Goal: Communication & Community: Ask a question

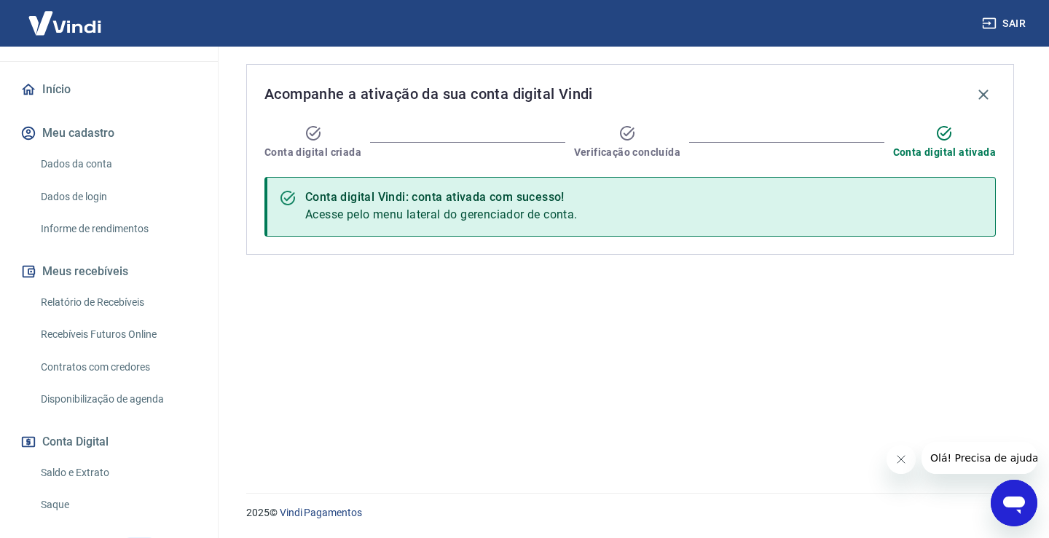
scroll to position [146, 0]
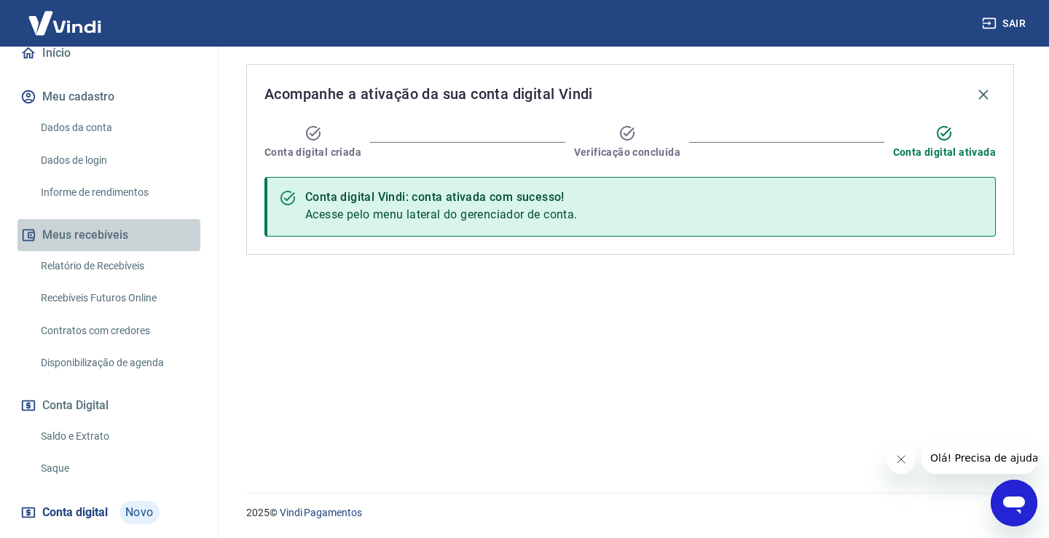
click at [109, 236] on button "Meus recebíveis" at bounding box center [108, 235] width 183 height 32
click at [96, 261] on link "Relatório de Recebíveis" at bounding box center [117, 266] width 165 height 30
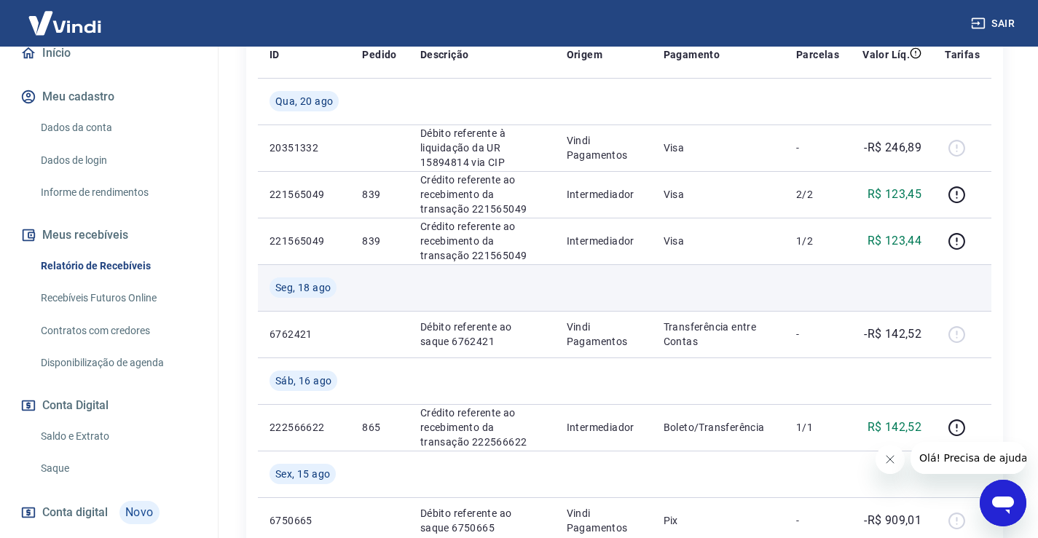
scroll to position [219, 0]
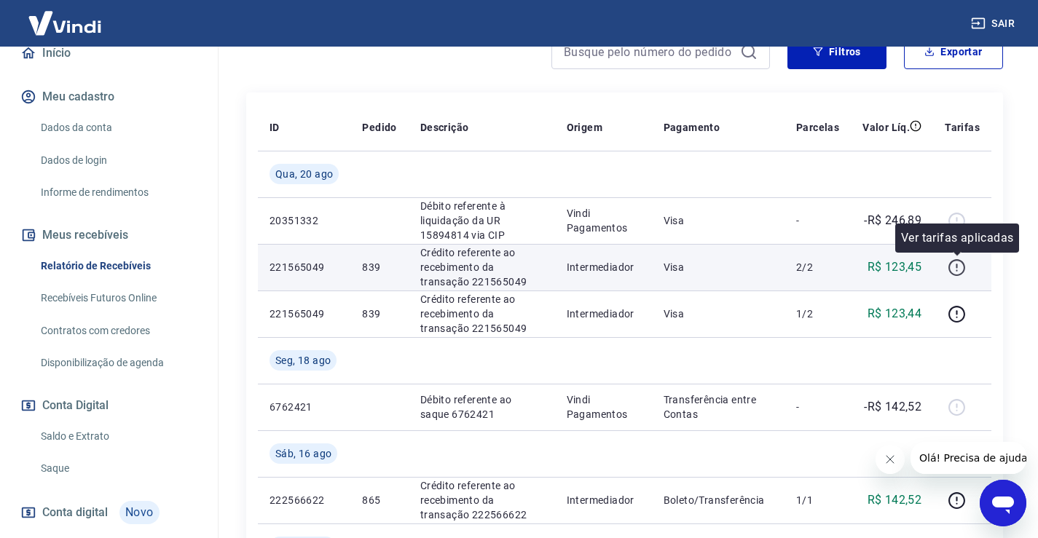
click at [959, 267] on icon "button" at bounding box center [957, 268] width 18 height 18
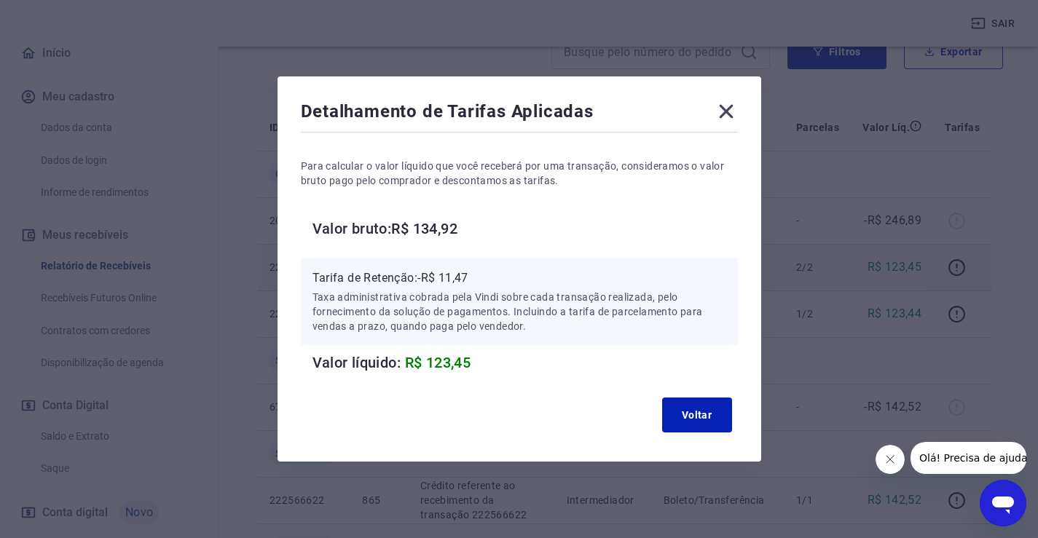
click at [729, 111] on icon at bounding box center [726, 111] width 23 height 23
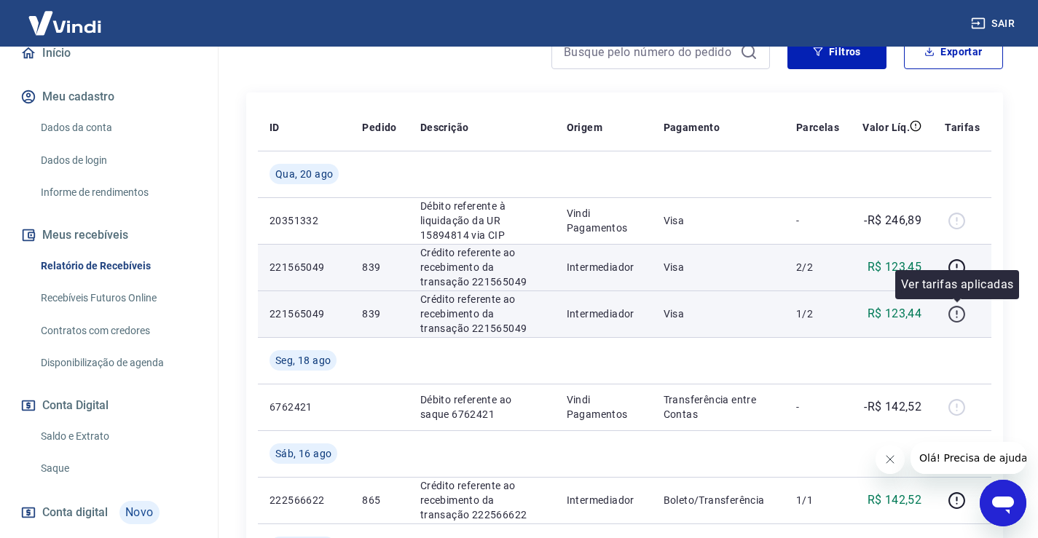
click at [957, 315] on icon "button" at bounding box center [957, 314] width 18 height 18
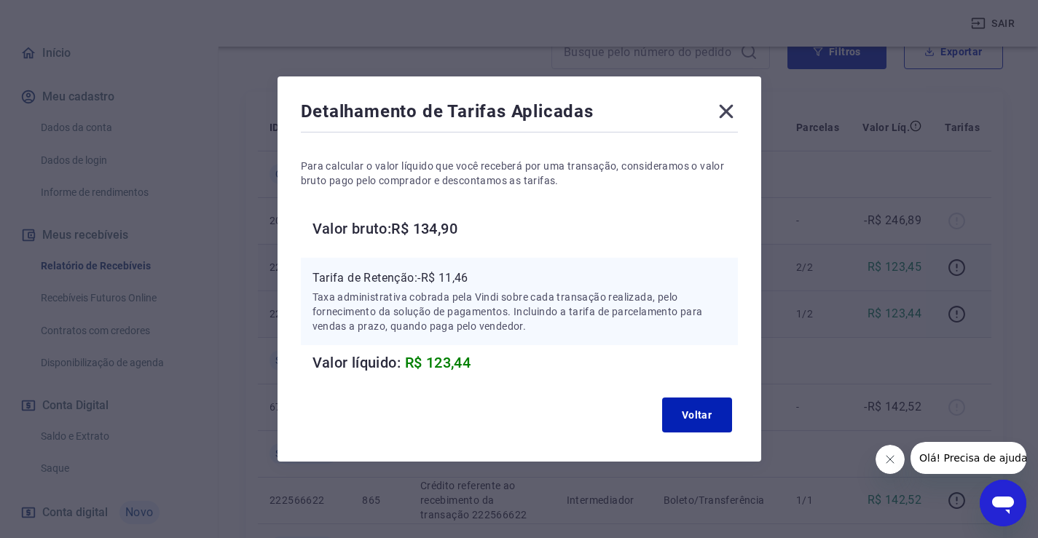
click at [731, 109] on icon at bounding box center [726, 112] width 14 height 14
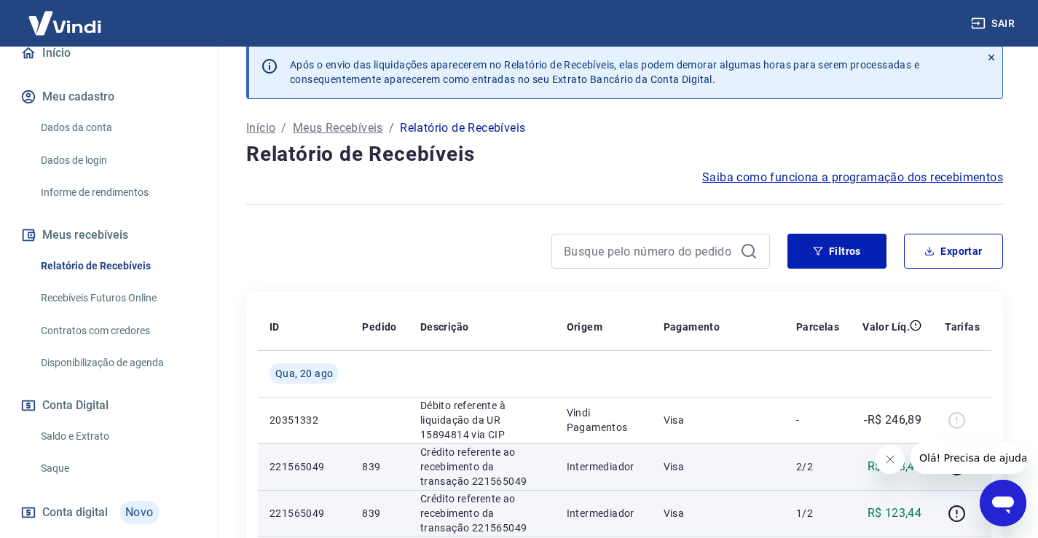
scroll to position [0, 0]
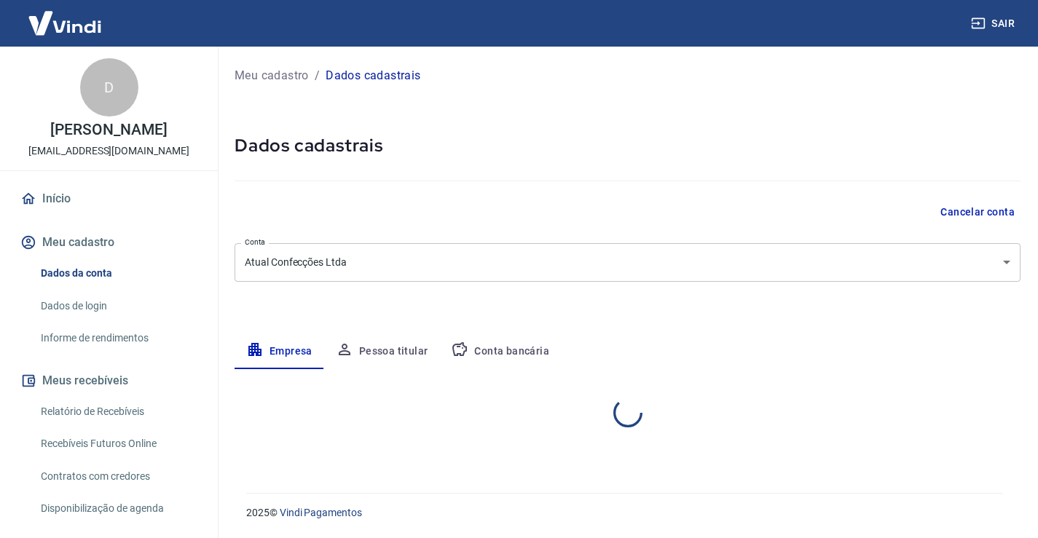
select select "MG"
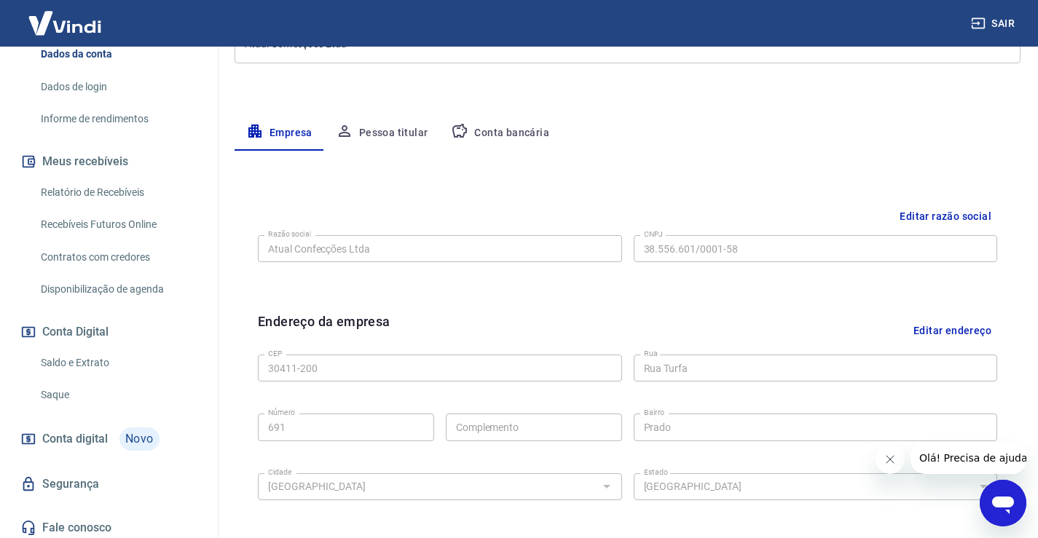
scroll to position [225, 0]
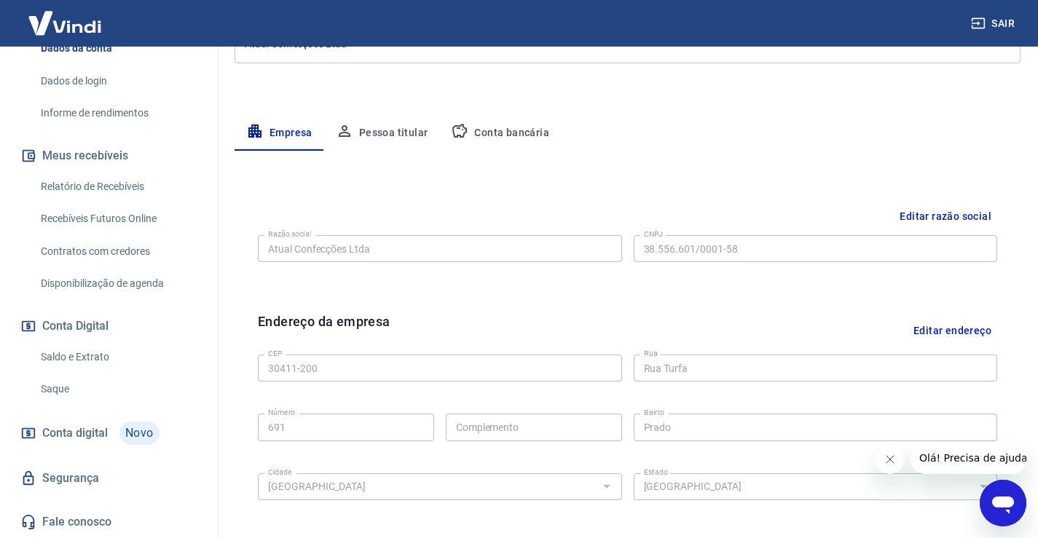
click at [76, 357] on link "Saldo e Extrato" at bounding box center [117, 357] width 165 height 30
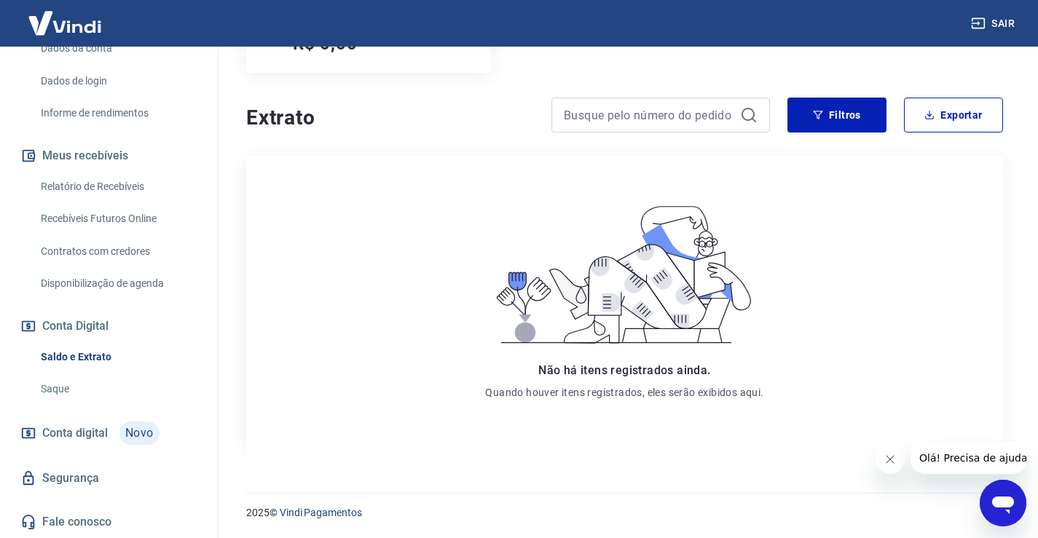
scroll to position [240, 0]
click at [50, 387] on link "Saque" at bounding box center [117, 390] width 165 height 30
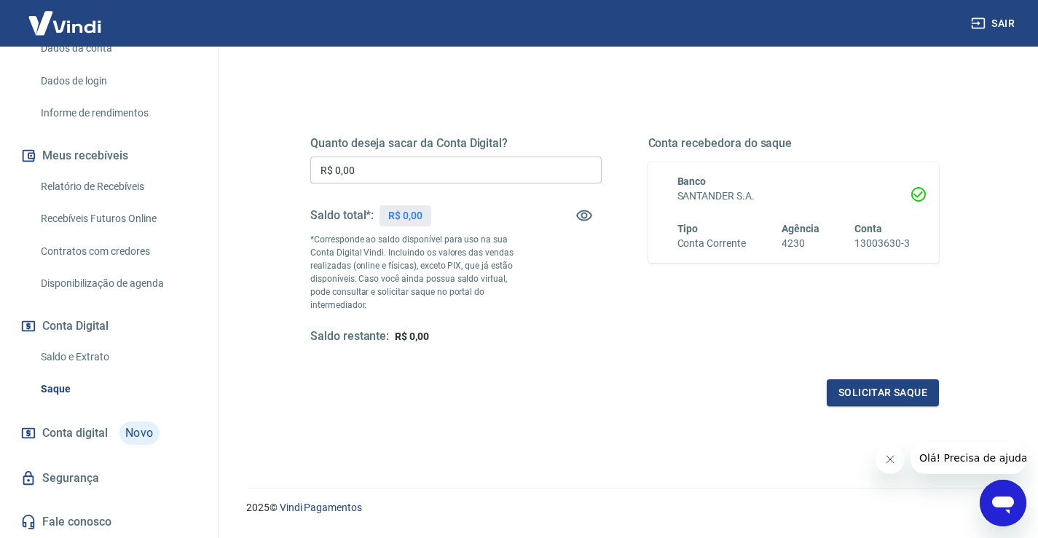
scroll to position [182, 0]
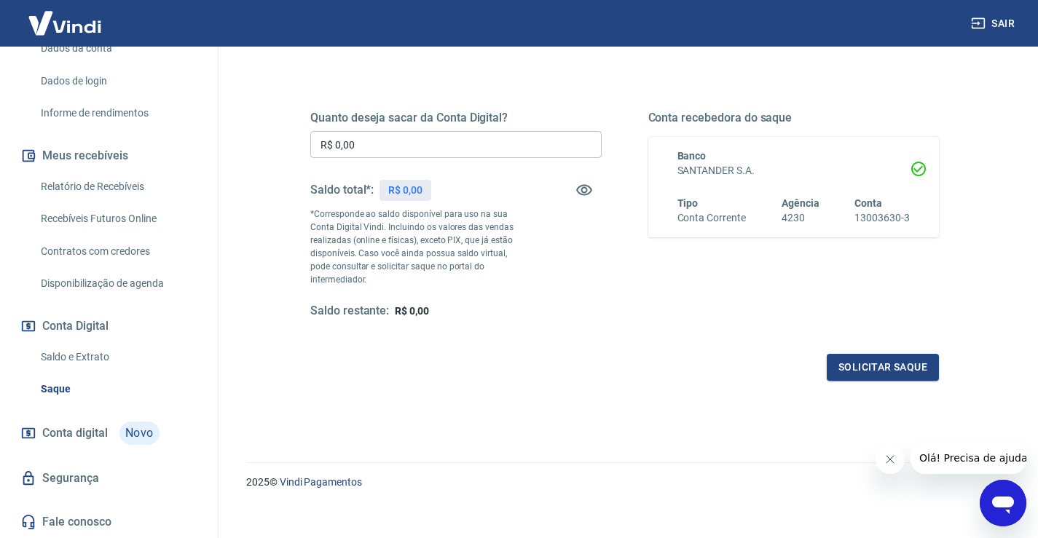
click at [88, 432] on span "Conta digital" at bounding box center [75, 433] width 66 height 20
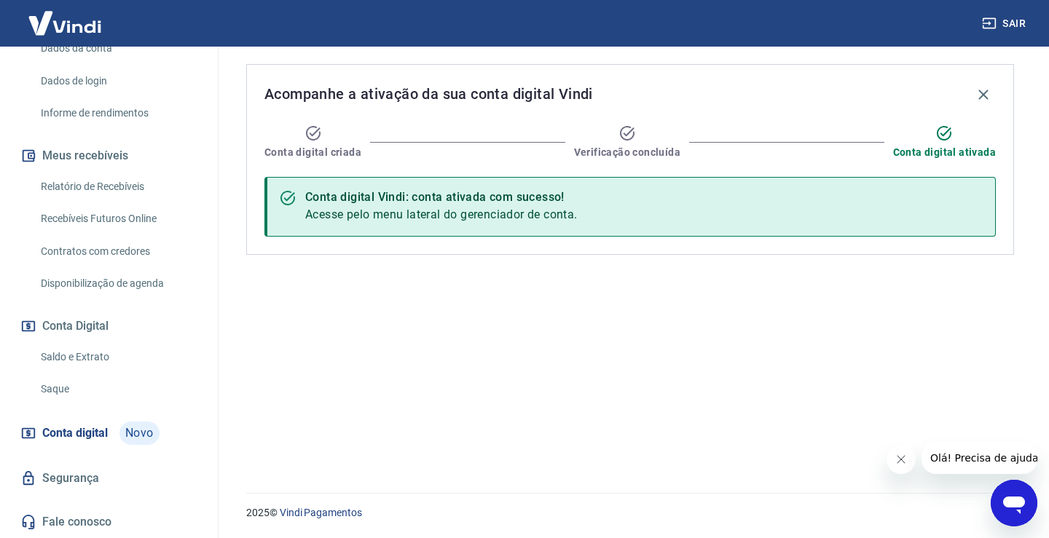
click at [646, 132] on div "Verificação concluída" at bounding box center [627, 142] width 106 height 35
click at [626, 134] on icon at bounding box center [627, 133] width 17 height 17
click at [949, 130] on icon at bounding box center [944, 133] width 17 height 17
click at [949, 130] on icon at bounding box center [944, 133] width 15 height 15
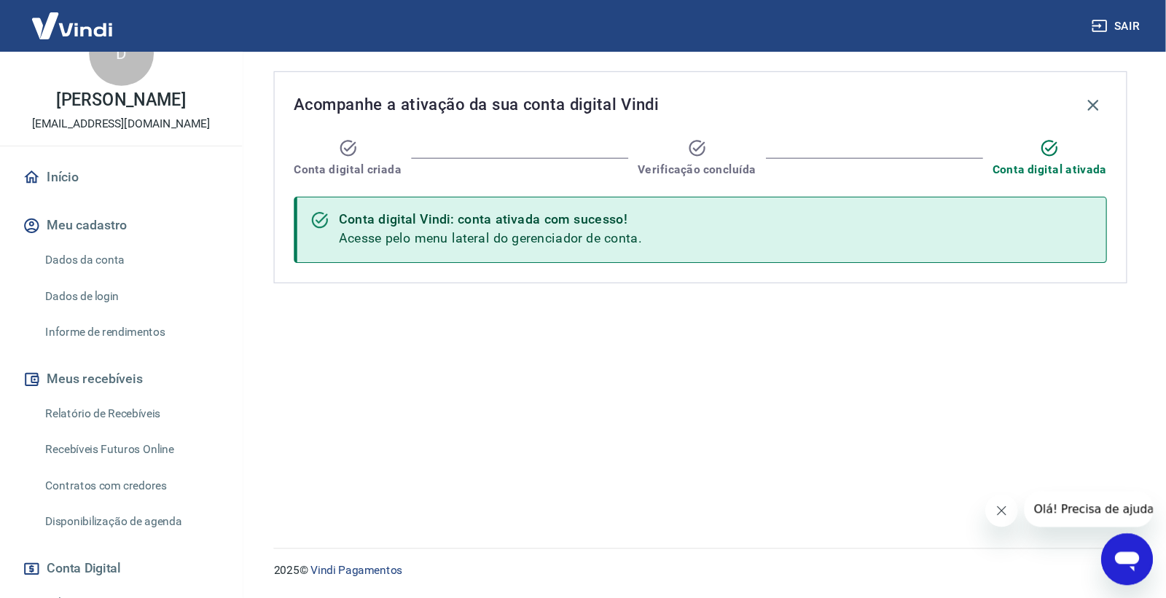
scroll to position [73, 0]
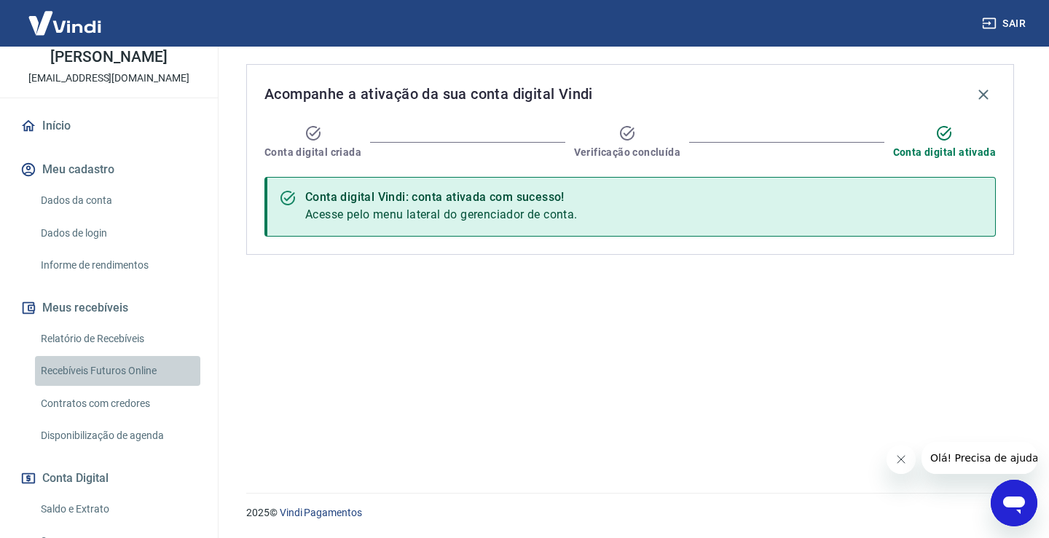
click at [123, 370] on link "Recebíveis Futuros Online" at bounding box center [117, 371] width 165 height 30
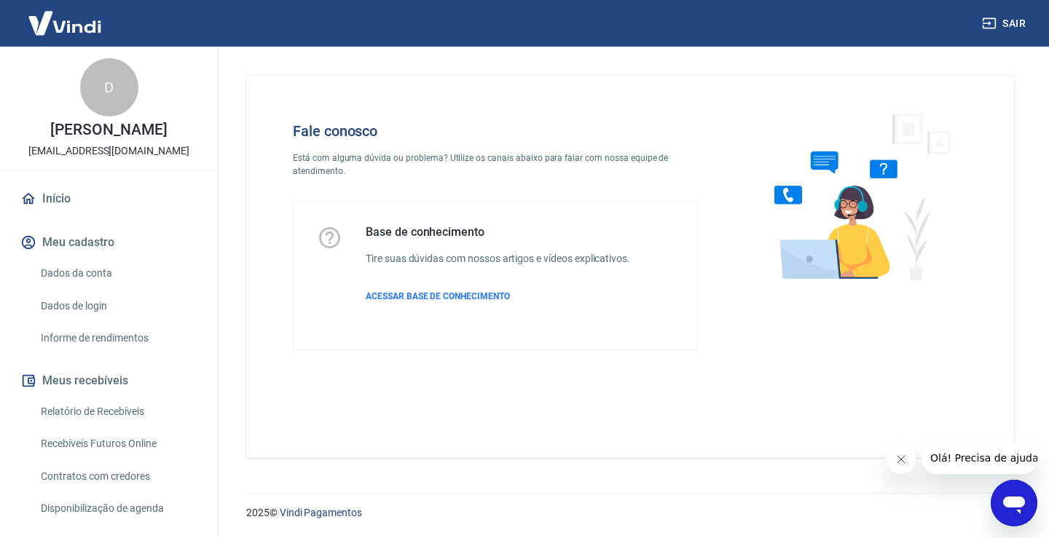
click at [1011, 507] on icon "Abrir janela de mensagens" at bounding box center [1014, 505] width 22 height 17
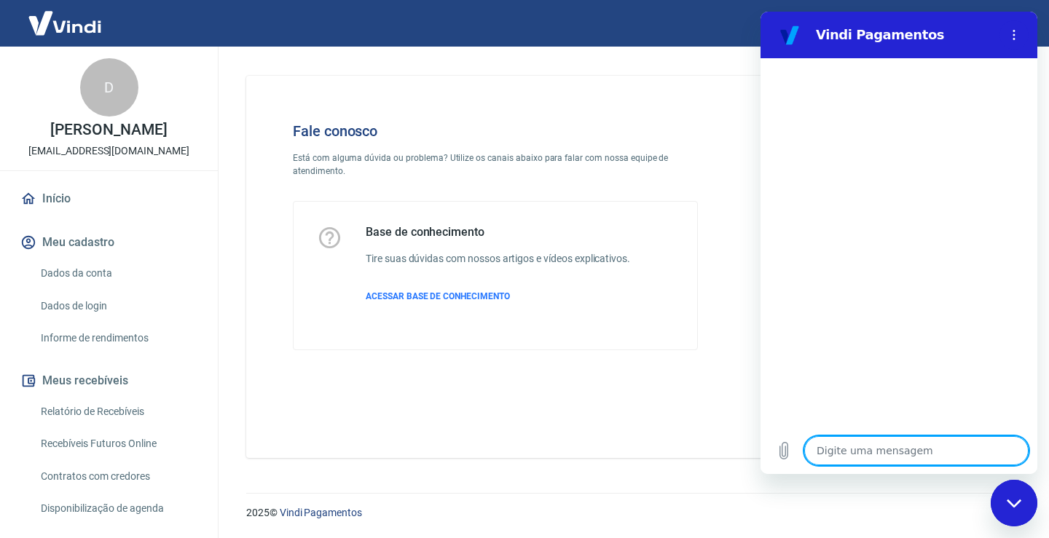
type textarea "b"
type textarea "x"
type textarea "bO"
type textarea "x"
type textarea "bOM"
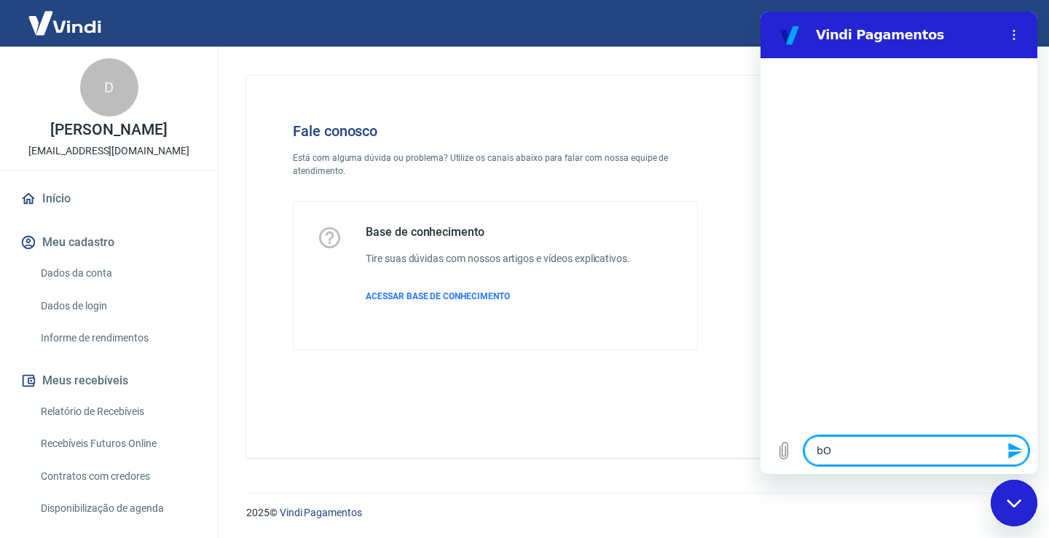
type textarea "x"
type textarea "bOM"
type textarea "x"
type textarea "bOM D"
type textarea "x"
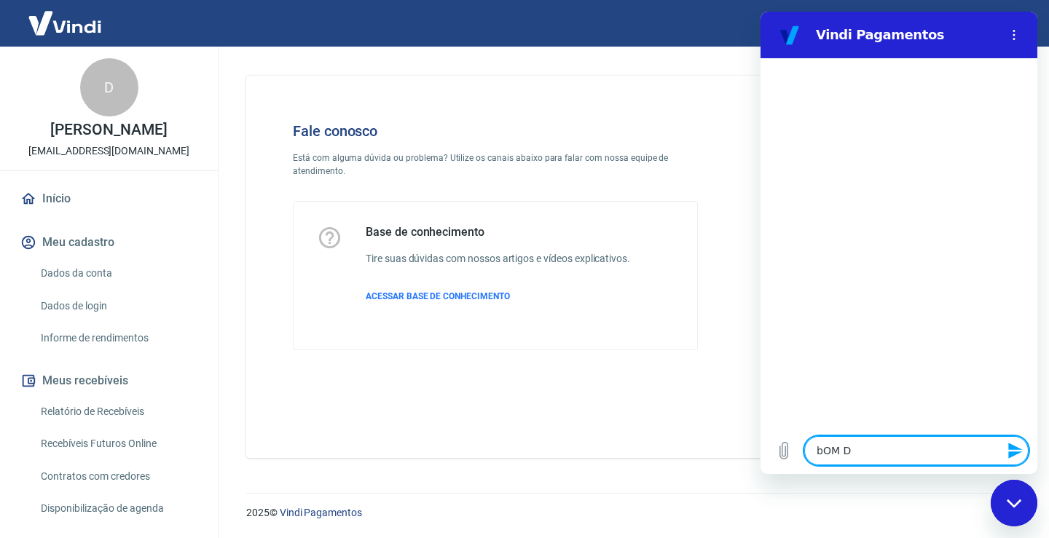
type textarea "bOM DI"
type textarea "x"
type textarea "bOM DIA"
type textarea "x"
type textarea "bOM DI"
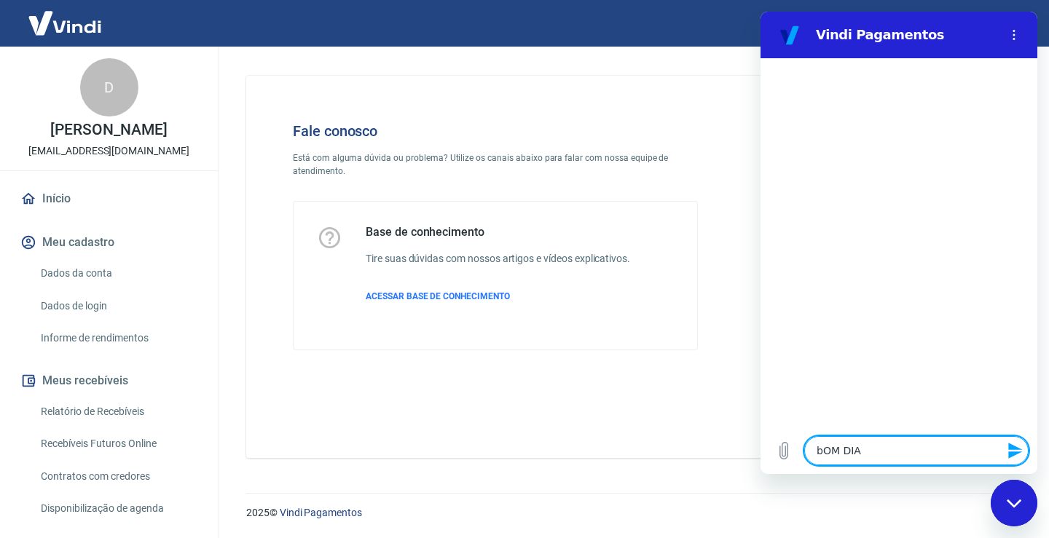
type textarea "x"
type textarea "bOM D"
type textarea "x"
type textarea "bOM"
type textarea "x"
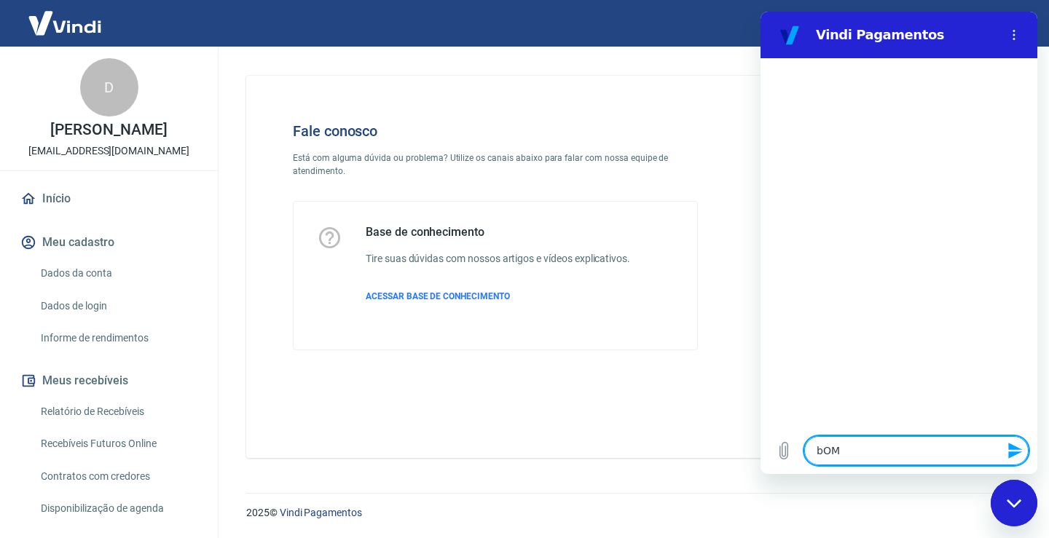
type textarea "bOM"
type textarea "x"
type textarea "bO"
type textarea "x"
type textarea "b"
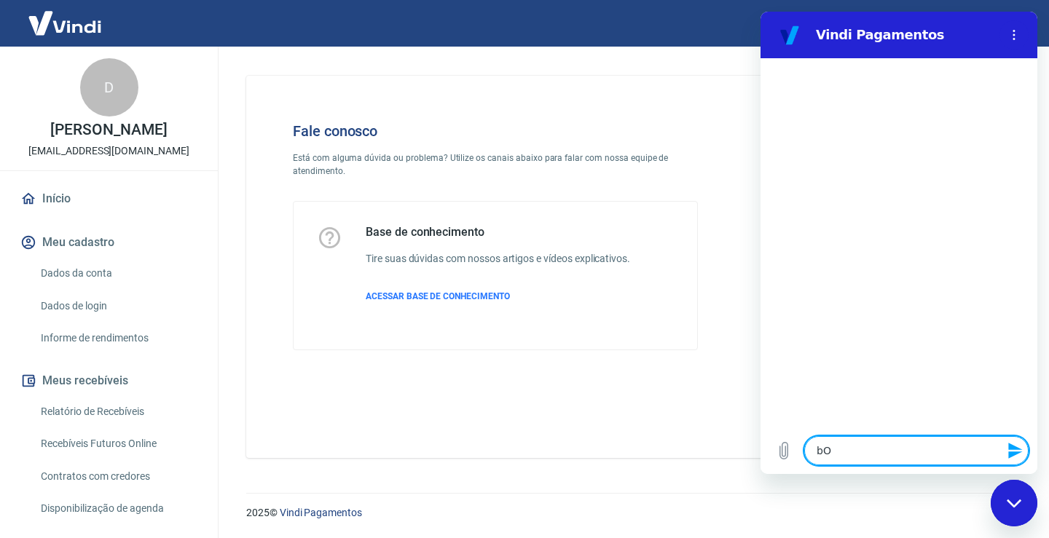
type textarea "x"
type textarea "B"
type textarea "x"
type textarea "Bo"
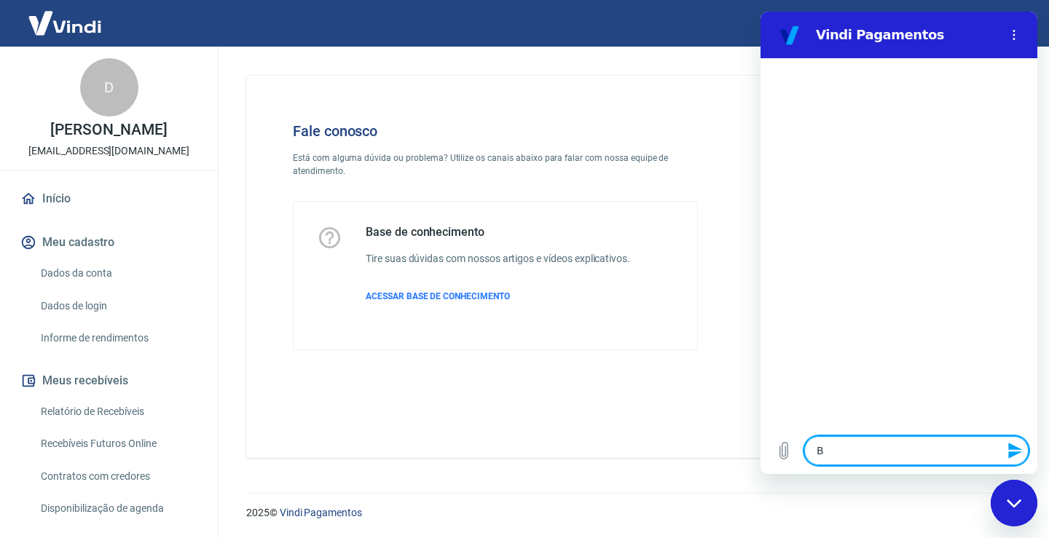
type textarea "x"
type textarea "Bom"
type textarea "x"
type textarea "Bom"
type textarea "x"
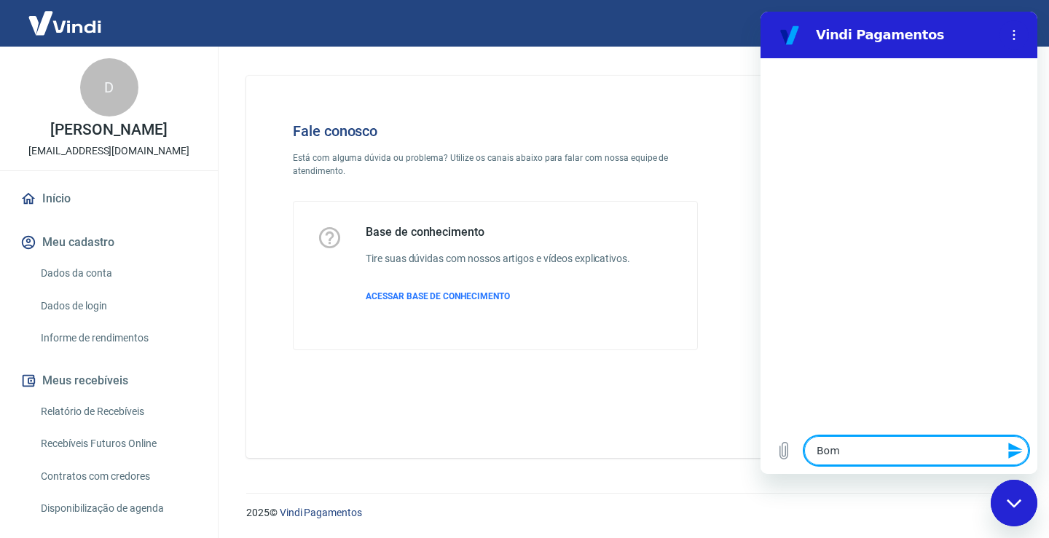
type textarea "Bom d"
type textarea "x"
type textarea "Bom di"
type textarea "x"
type textarea "Bom dia"
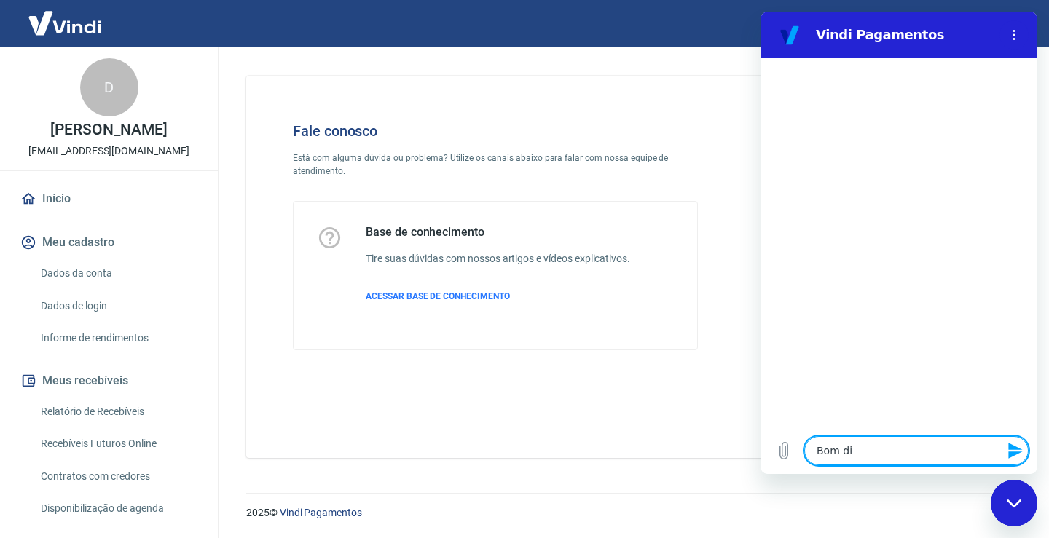
type textarea "x"
type textarea "E"
type textarea "x"
type textarea "Es"
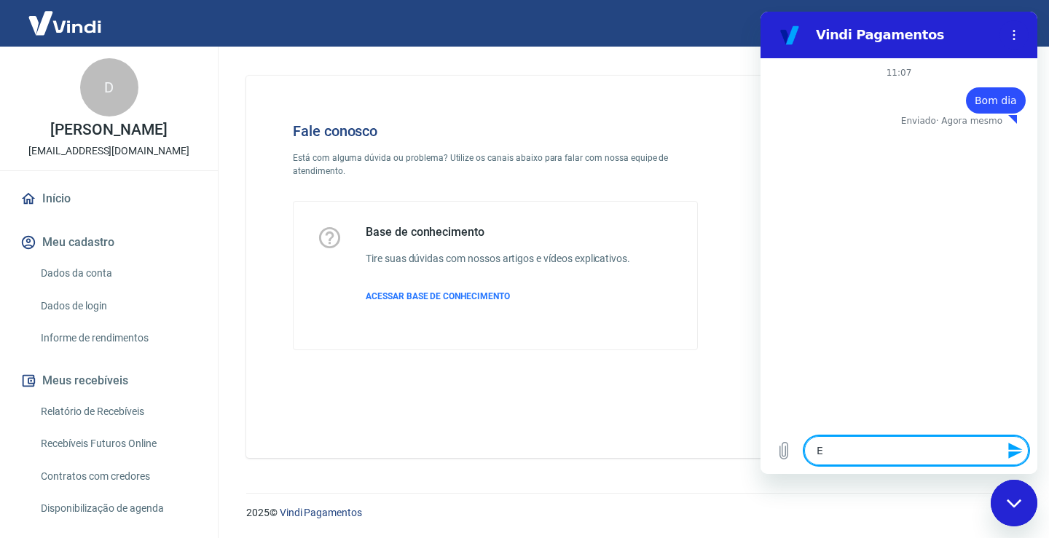
type textarea "x"
type textarea "Est"
type textarea "x"
type textarea "Esto"
type textarea "x"
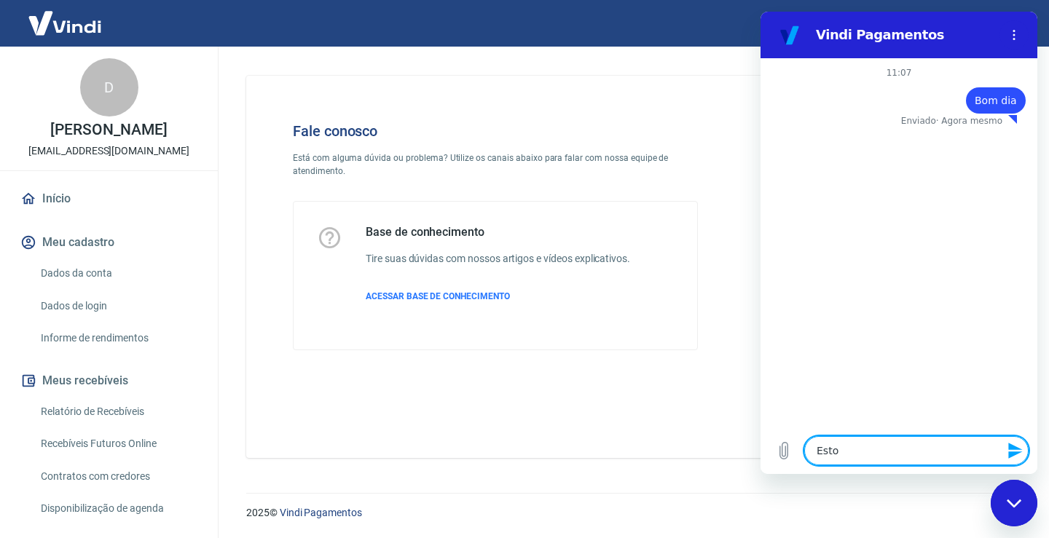
type textarea "Estou"
type textarea "x"
type textarea "Estou"
type textarea "x"
type textarea "Estou c"
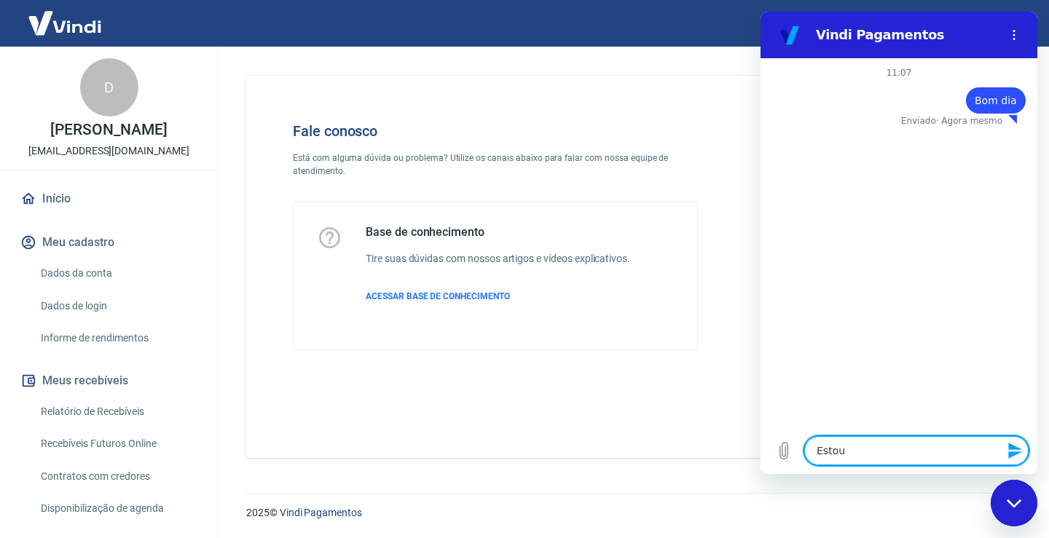
type textarea "x"
type textarea "Estou co"
type textarea "x"
type textarea "Estou com"
type textarea "x"
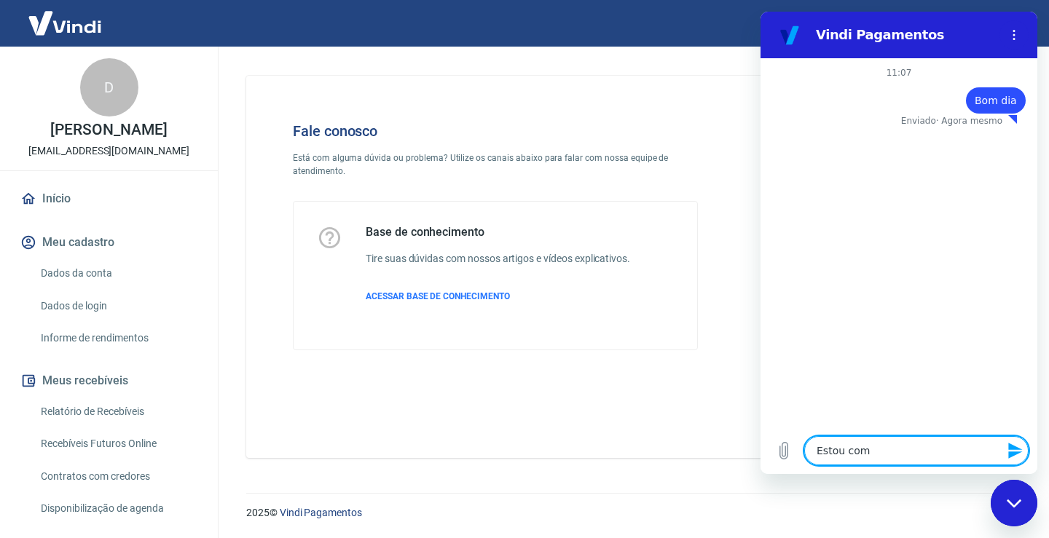
type textarea "Estou com"
type textarea "x"
type textarea "Estou com u"
type textarea "x"
type textarea "Estou com um"
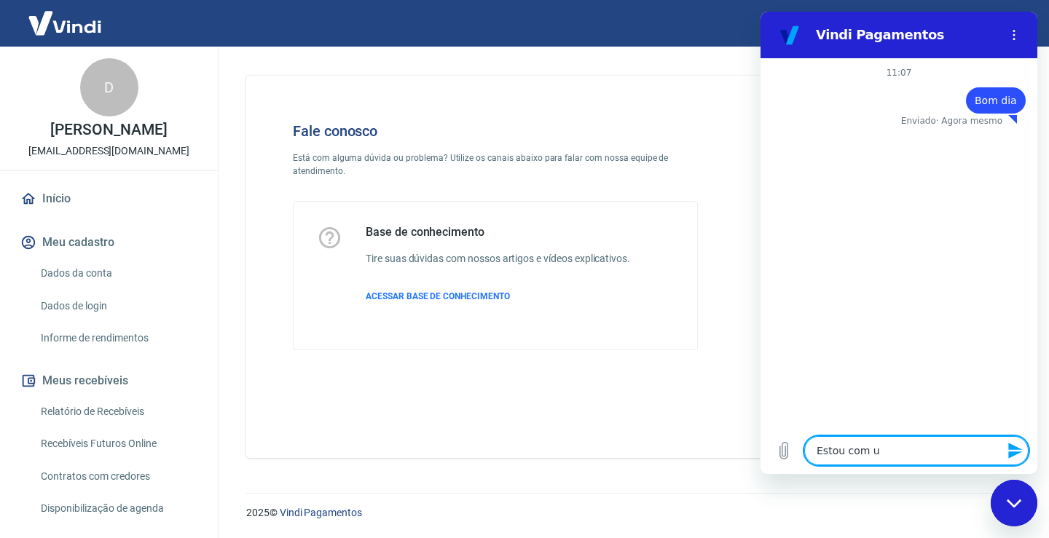
type textarea "x"
type textarea "Estou com um"
type textarea "x"
type textarea "Estou com um p"
type textarea "x"
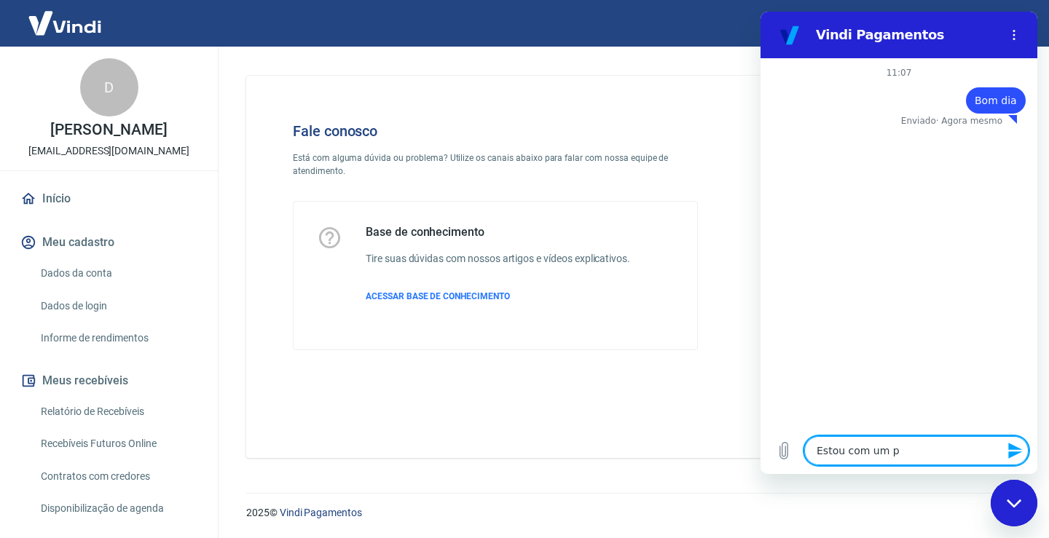
type textarea "Estou com um pr"
type textarea "x"
type textarea "Estou com um pro"
type textarea "x"
type textarea "Estou com um prob"
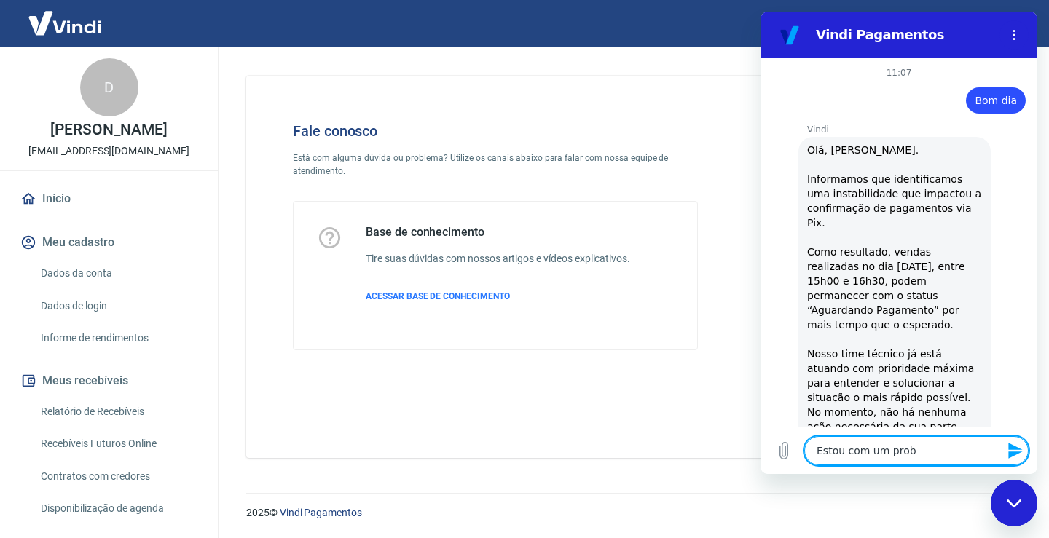
type textarea "x"
type textarea "Estou com um probl"
type textarea "x"
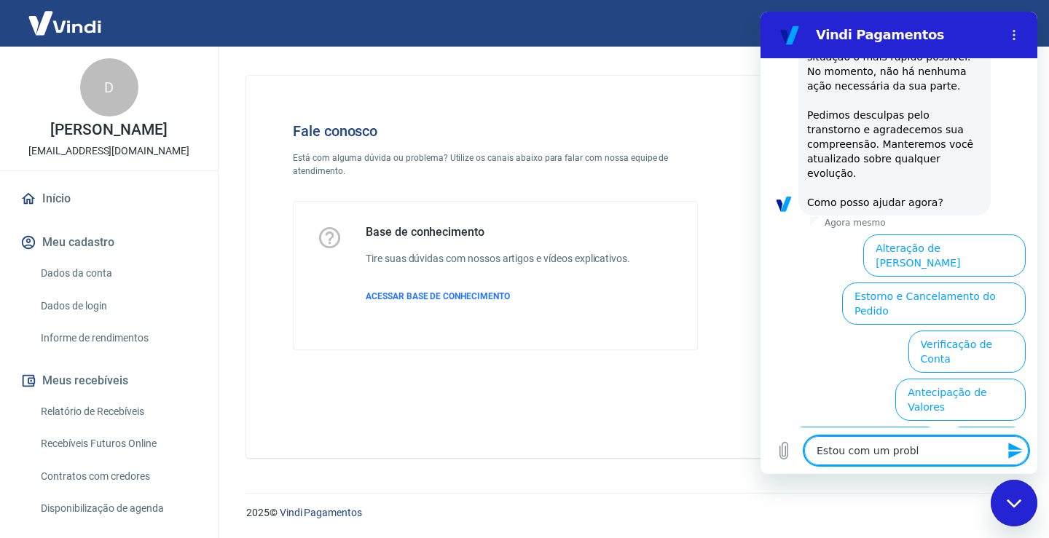
scroll to position [402, 0]
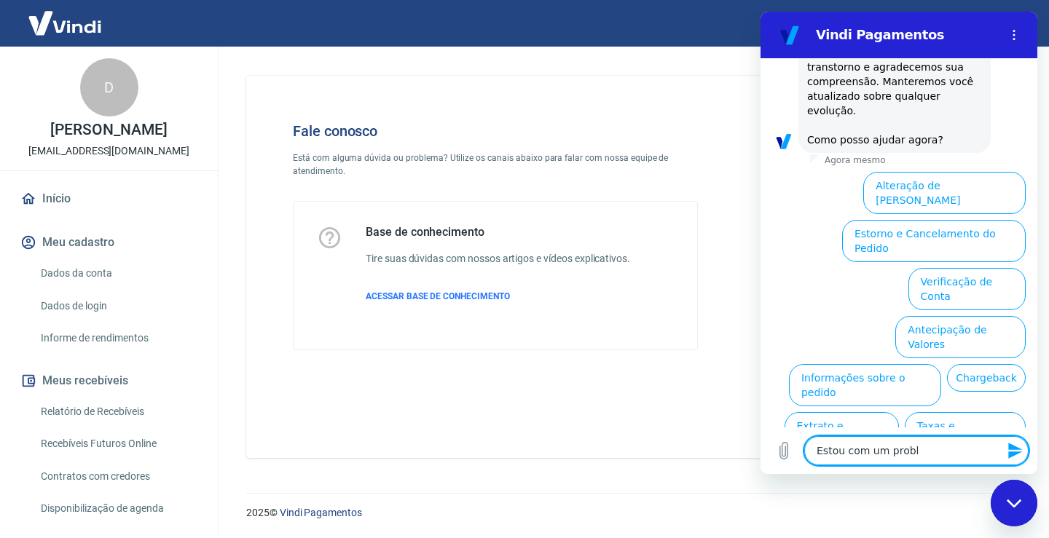
type textarea "Estou com um prob"
type textarea "x"
type textarea "Estou com um pro"
type textarea "x"
type textarea "Estou com um pr"
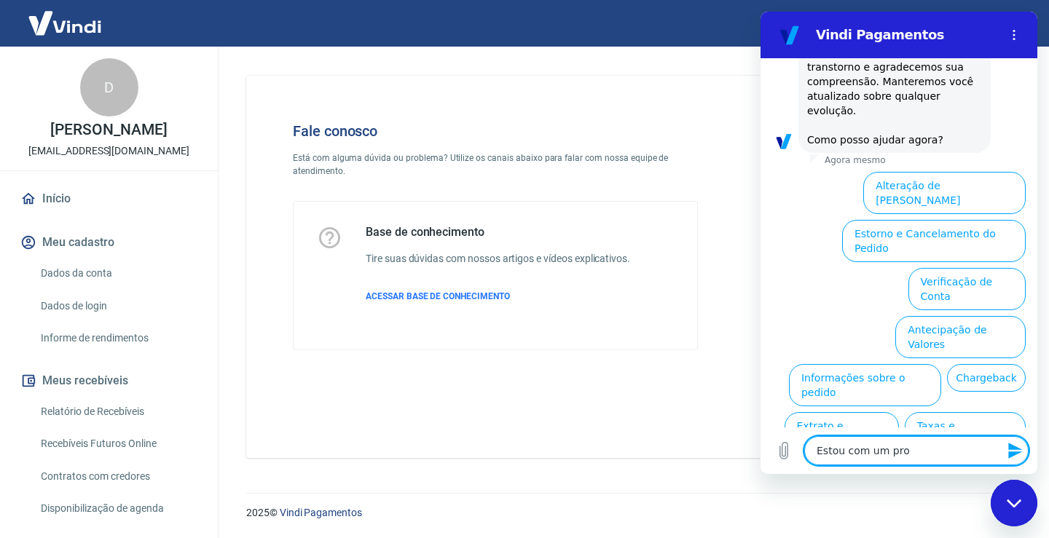
type textarea "x"
type textarea "Estou com um p"
type textarea "x"
type textarea "Estou com um"
type textarea "x"
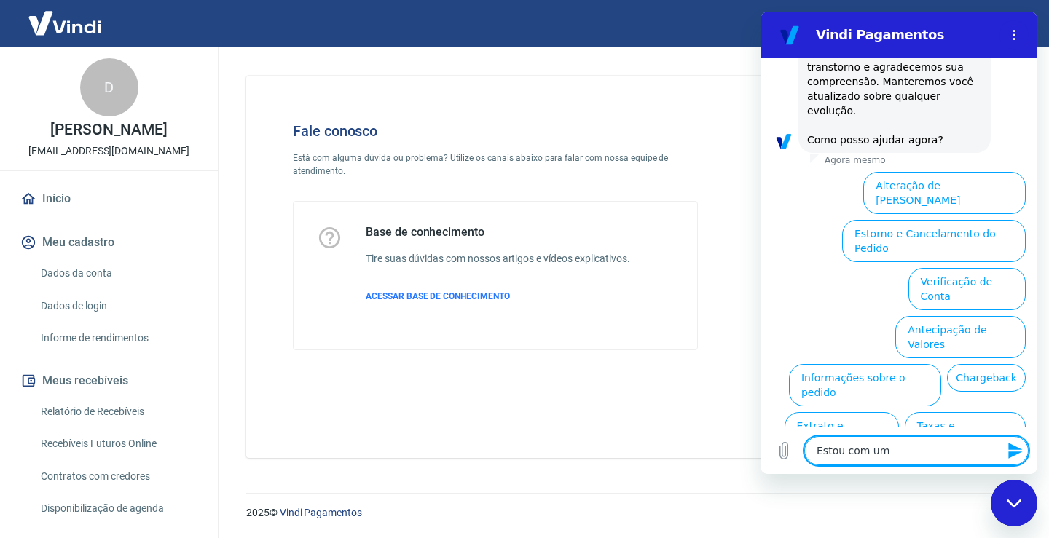
type textarea "Estou com um"
type textarea "x"
type textarea "Estou com u"
type textarea "x"
type textarea "Estou com"
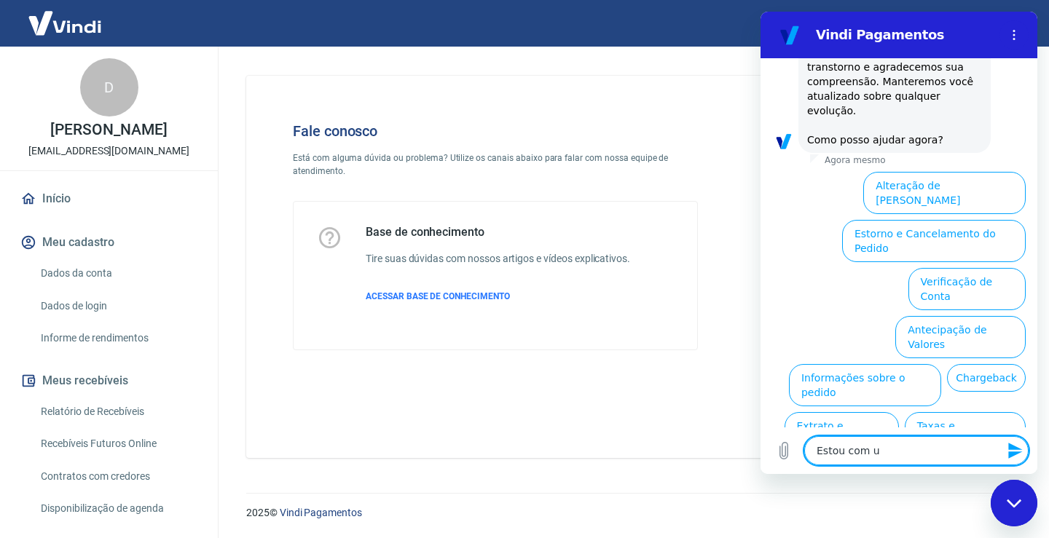
type textarea "x"
type textarea "Estou com"
type textarea "x"
type textarea "Estou co"
type textarea "x"
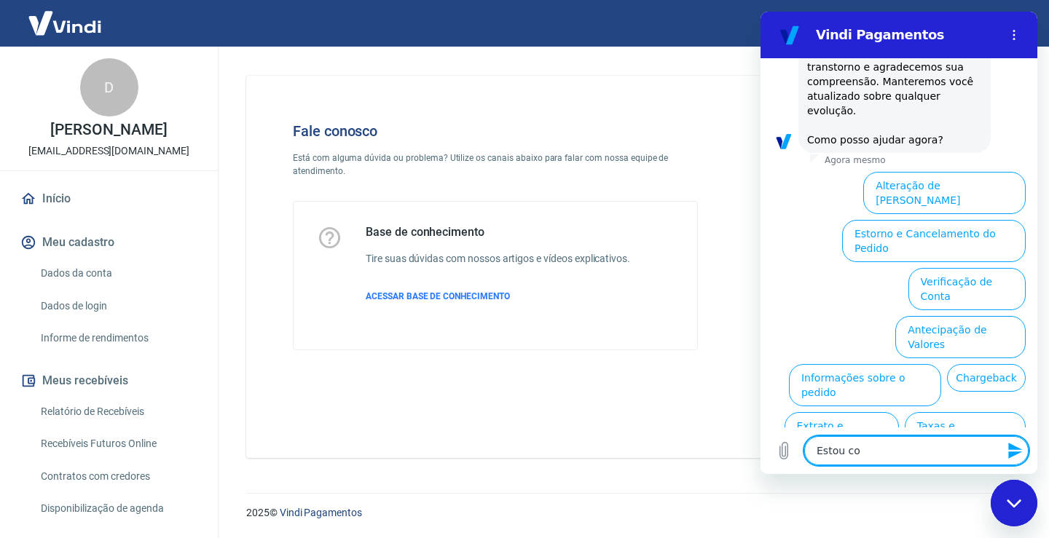
type textarea "Estou c"
type textarea "x"
type textarea "Estou"
type textarea "x"
type textarea "Estou"
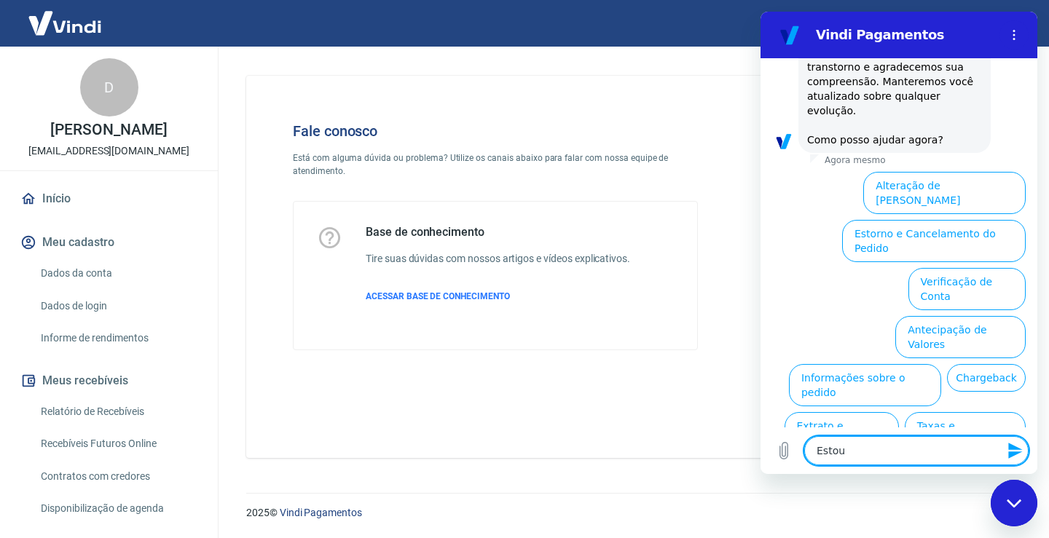
type textarea "x"
type textarea "Esto"
type textarea "x"
type textarea "Est"
type textarea "x"
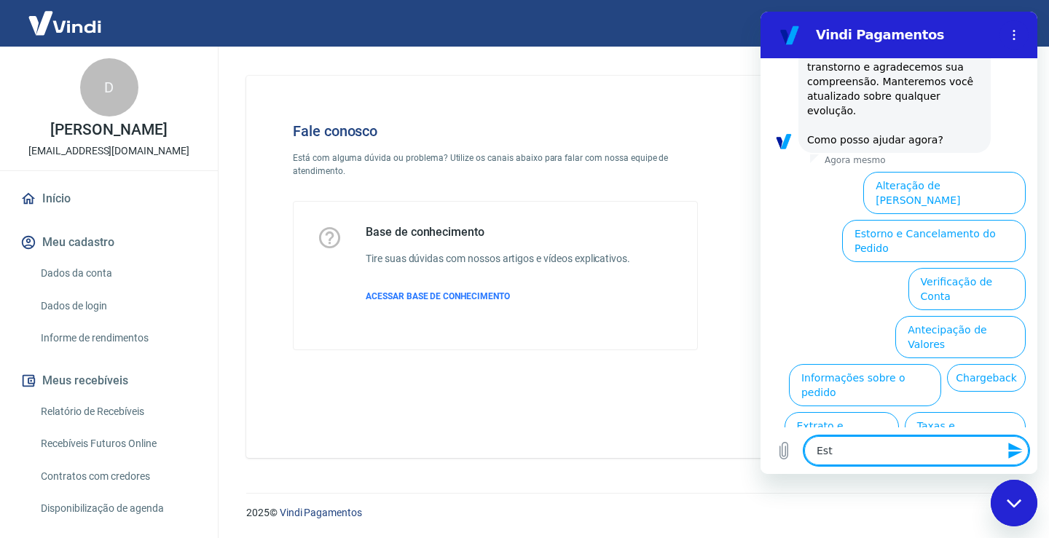
type textarea "Es"
type textarea "x"
type textarea "E"
type textarea "x"
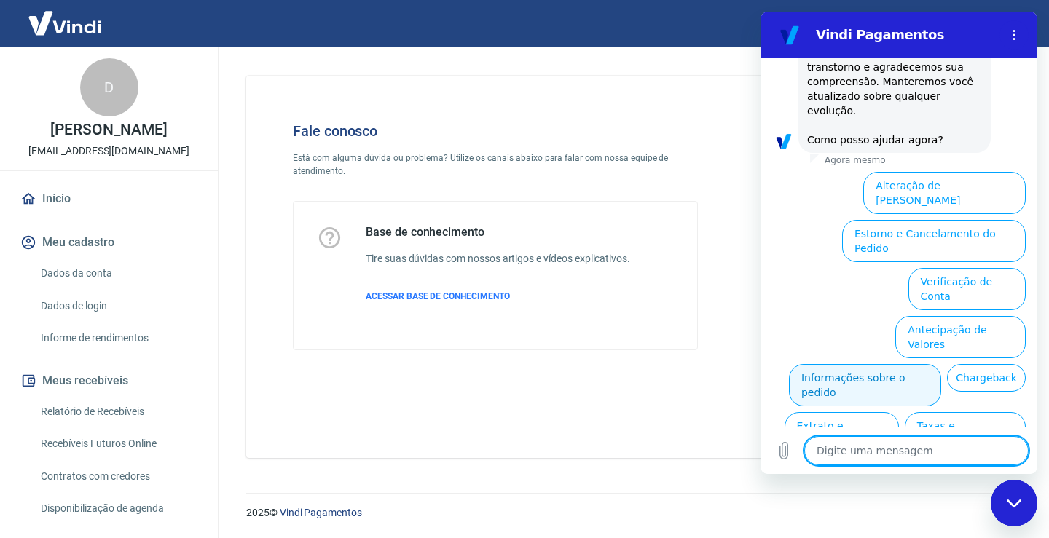
click at [941, 364] on button "Informações sobre o pedido" at bounding box center [865, 385] width 152 height 42
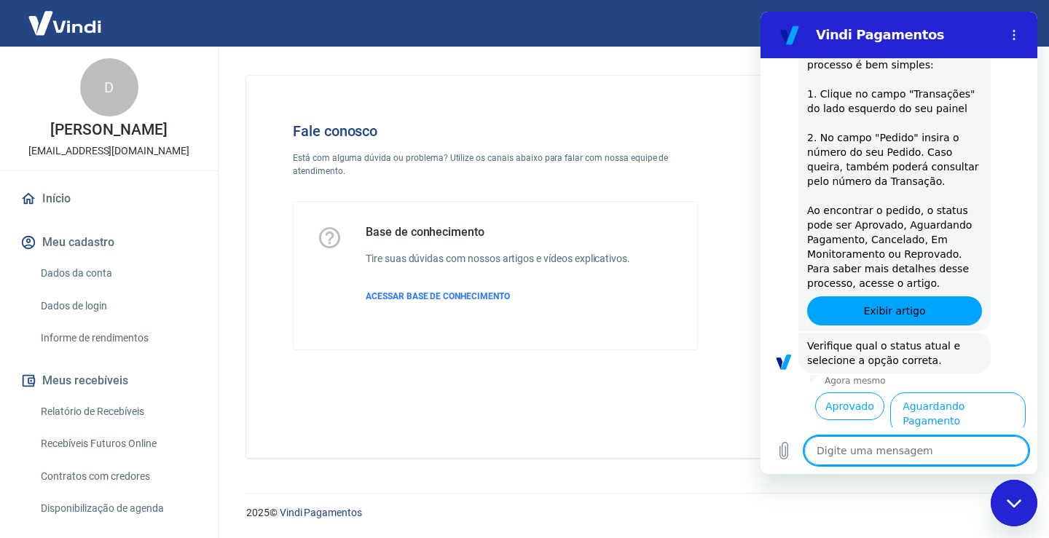
scroll to position [653, 0]
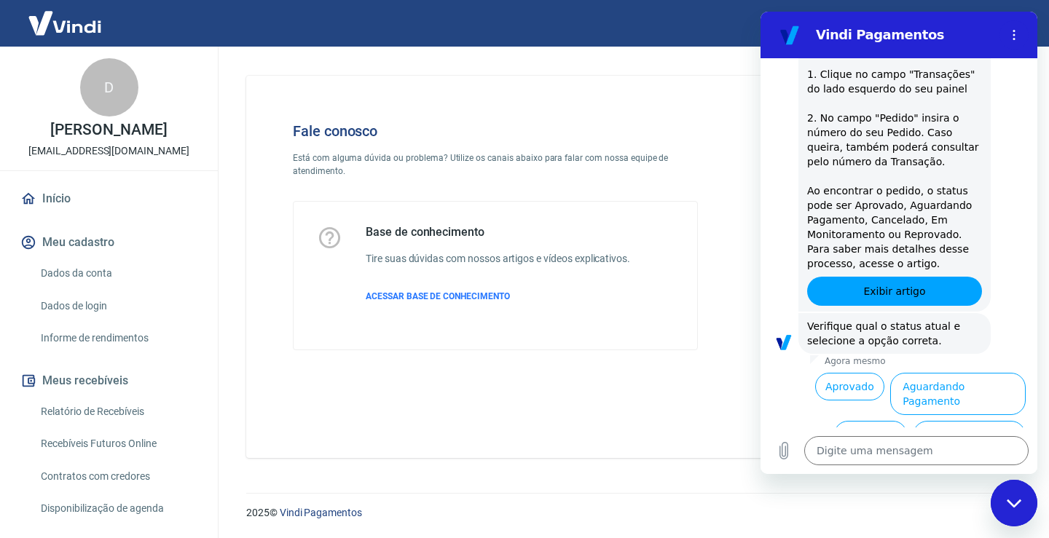
click at [958, 373] on button "Aguardando Pagamento" at bounding box center [958, 394] width 136 height 42
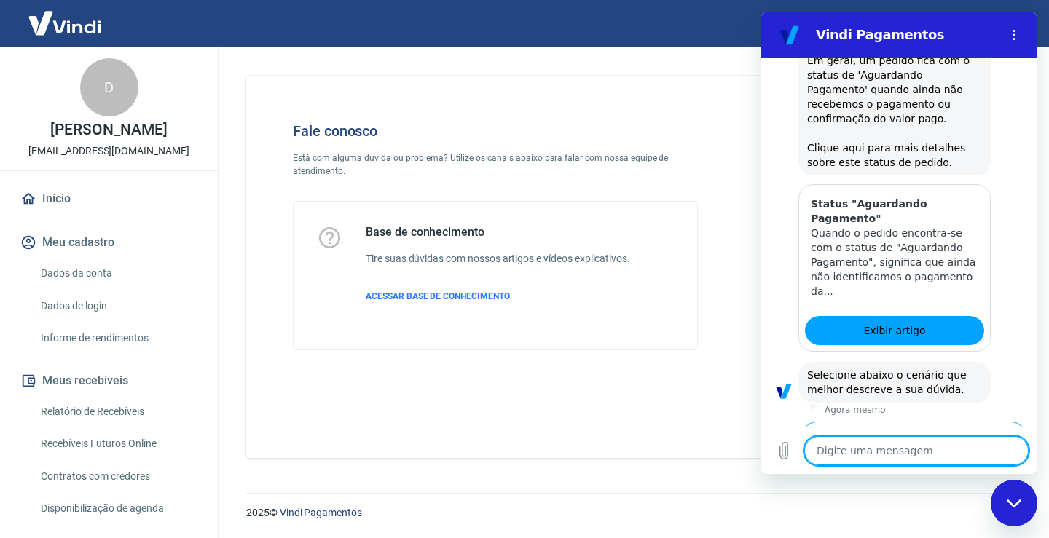
scroll to position [1065, 0]
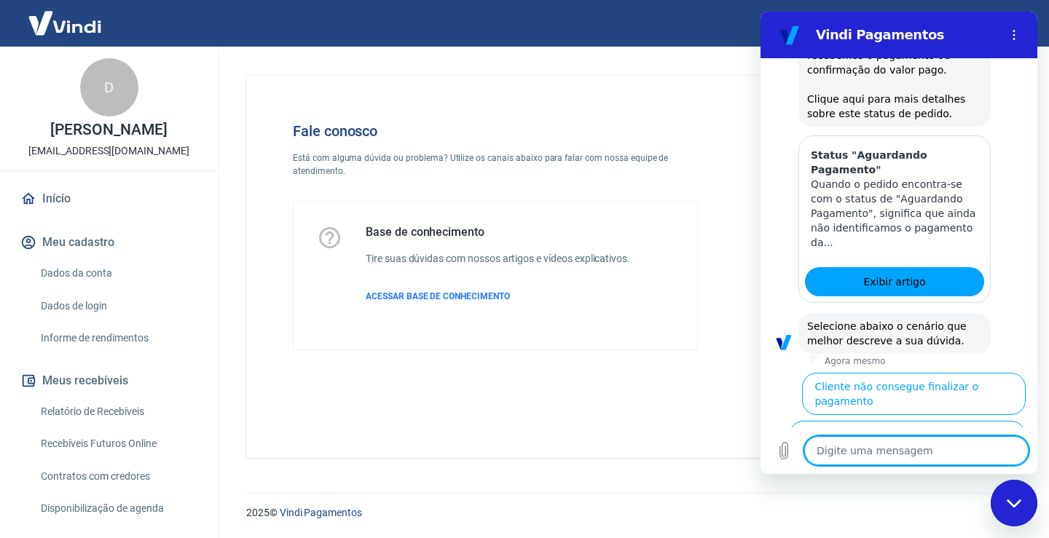
click at [944, 469] on button "Cliente pagou, mas pedido consta 'Aguardando Pagamento'" at bounding box center [936, 497] width 179 height 57
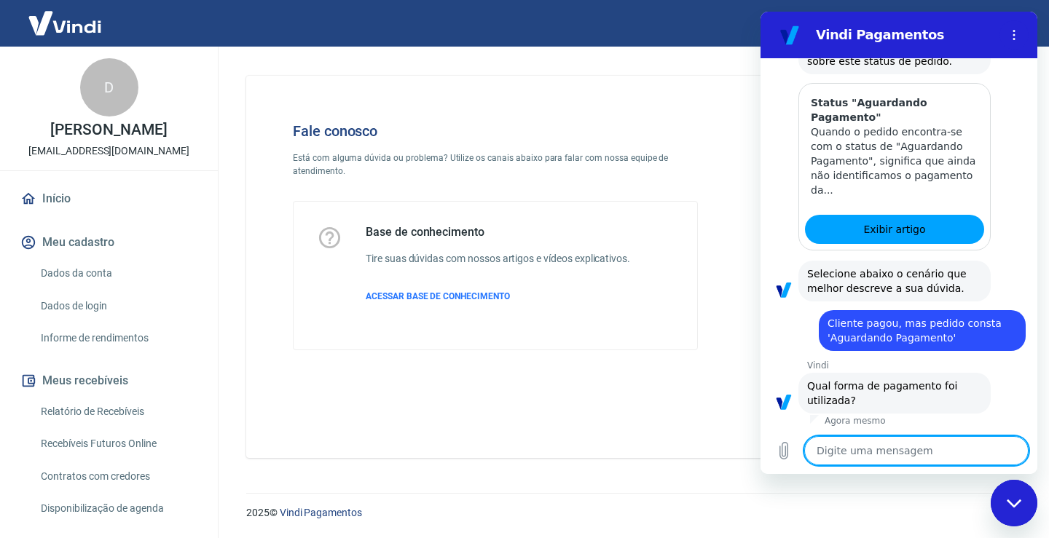
scroll to position [1163, 0]
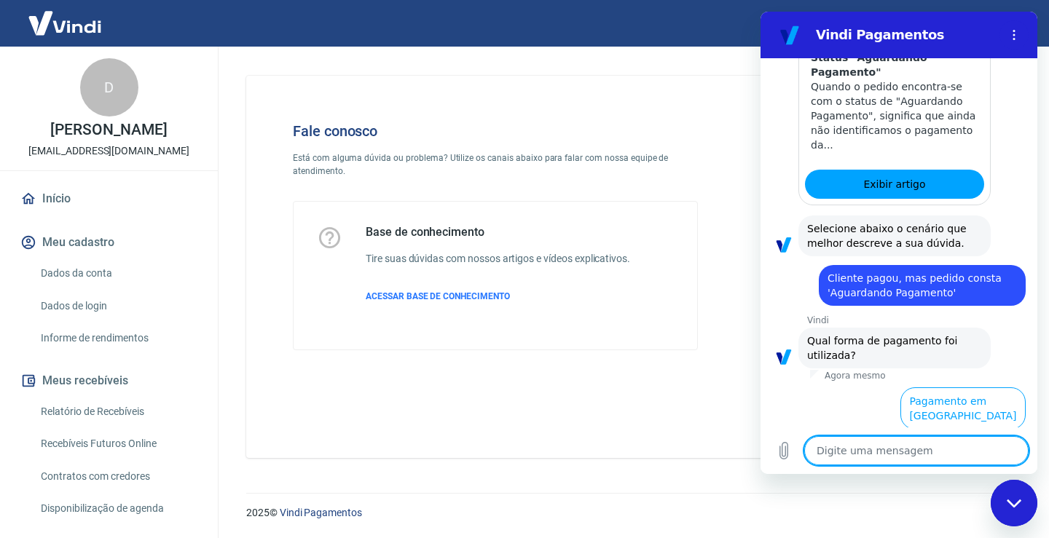
click at [979, 436] on button "Pagamento em Pix" at bounding box center [971, 457] width 109 height 42
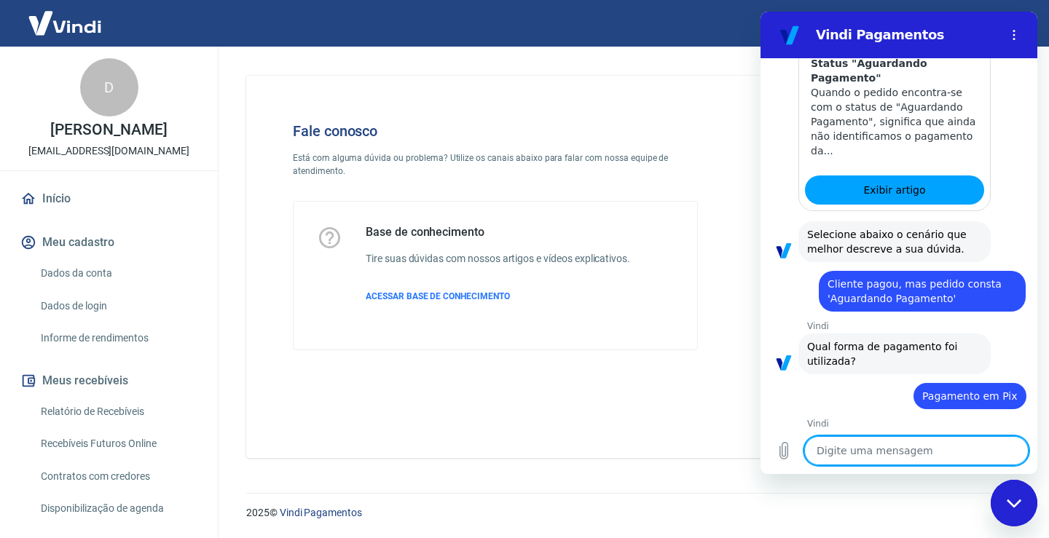
scroll to position [1193, 0]
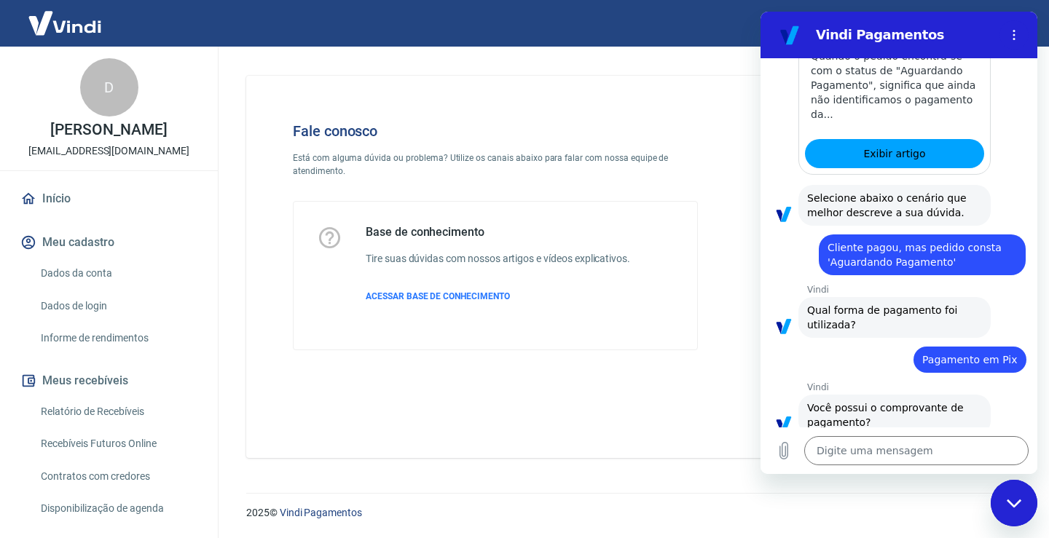
click at [945, 455] on button "Sim" at bounding box center [954, 469] width 42 height 28
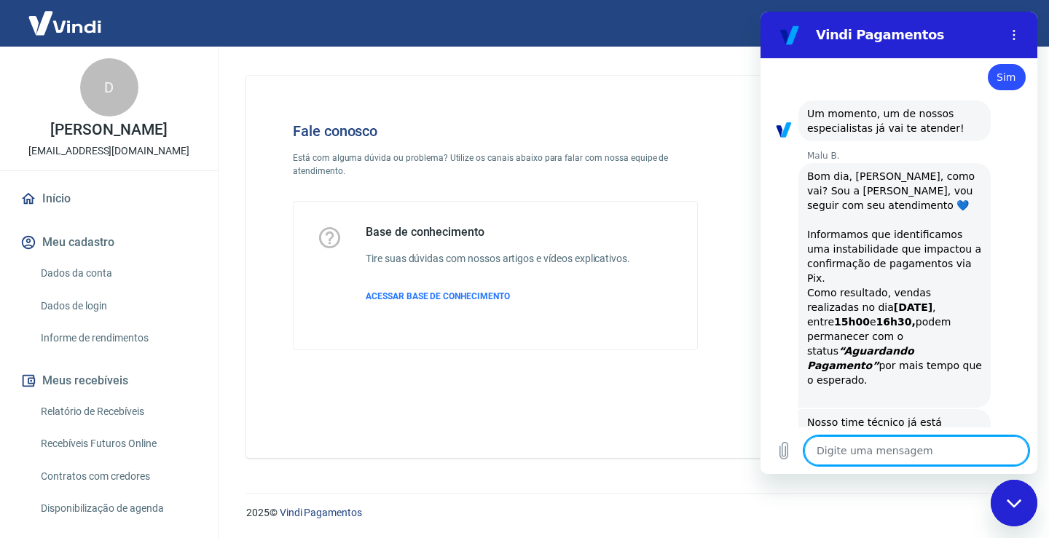
scroll to position [1612, 0]
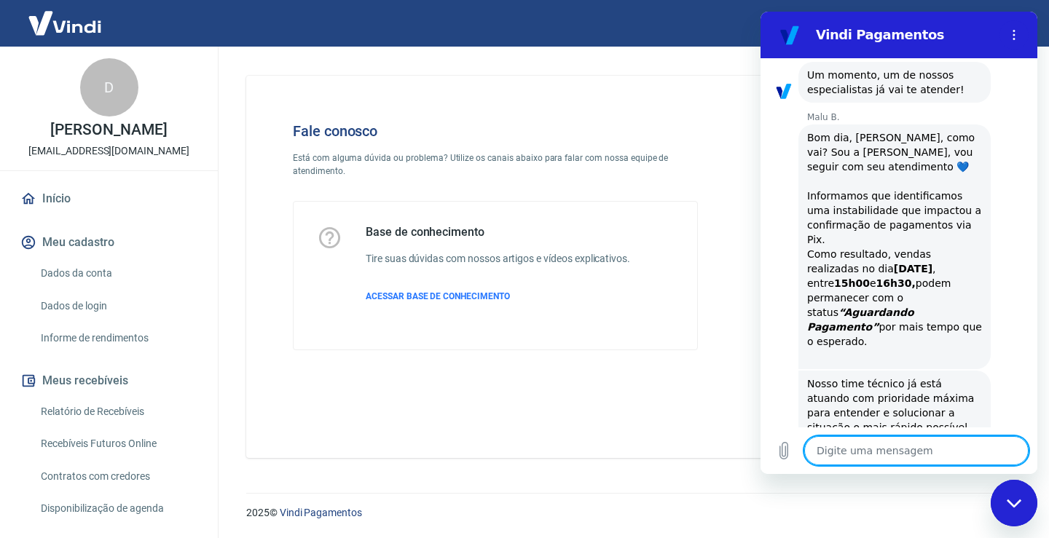
drag, startPoint x: 1027, startPoint y: 385, endPoint x: 1799, endPoint y: 391, distance: 771.6
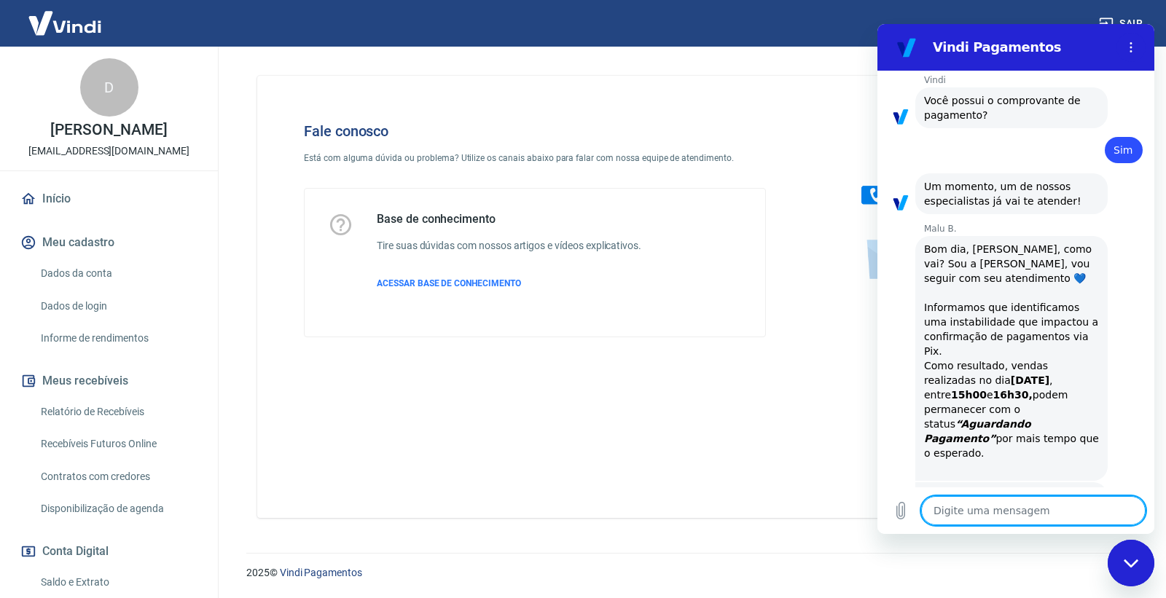
scroll to position [1594, 0]
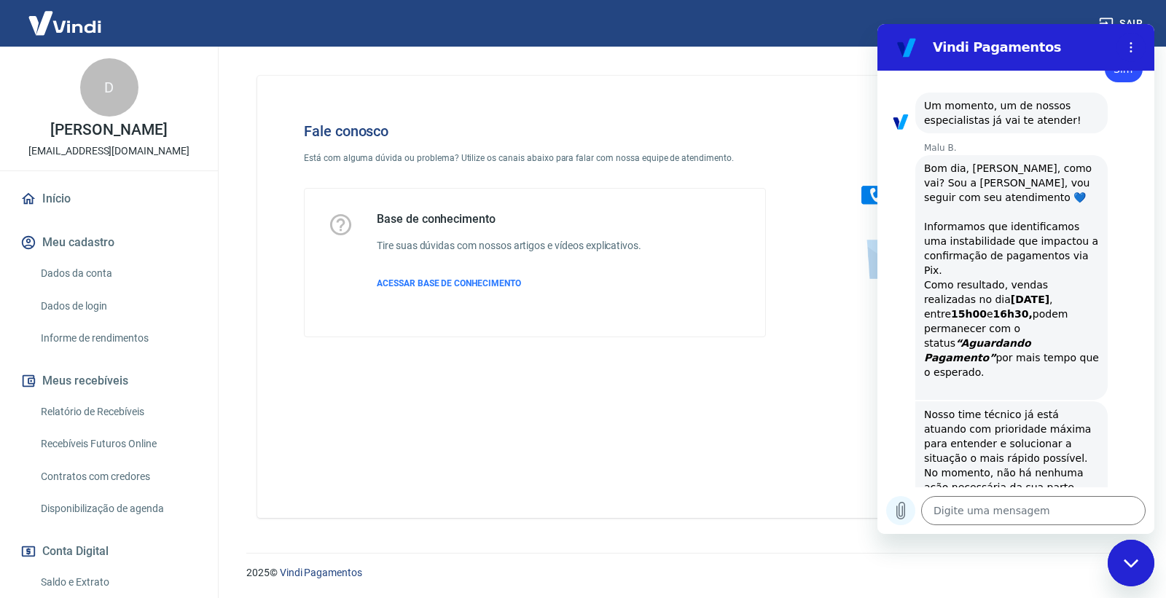
click at [907, 510] on icon "Carregar arquivo" at bounding box center [900, 510] width 17 height 17
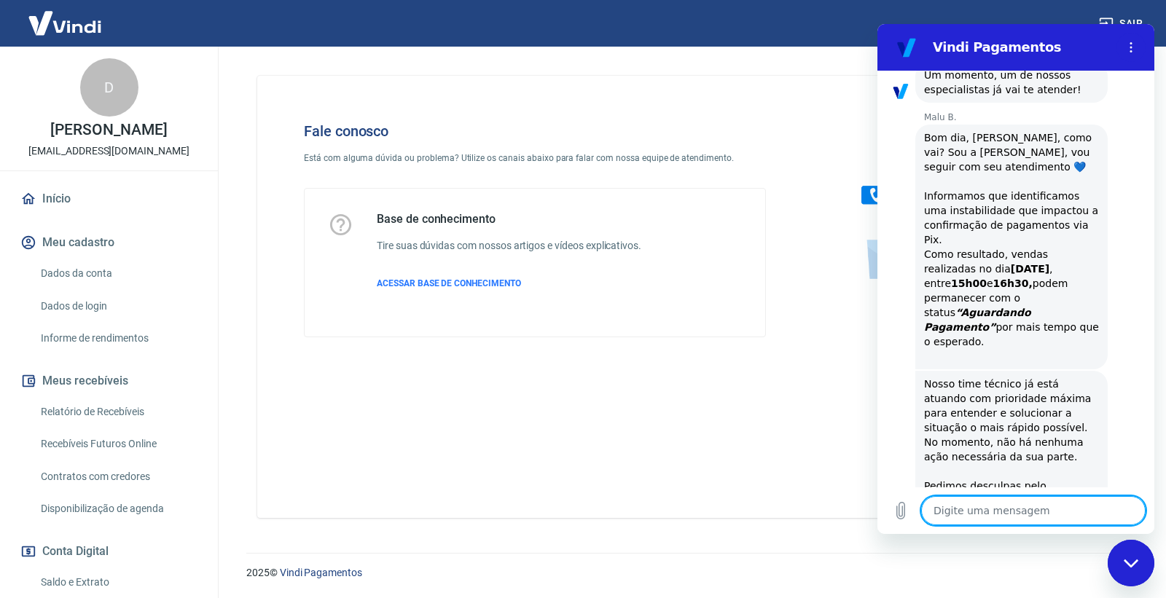
scroll to position [1635, 0]
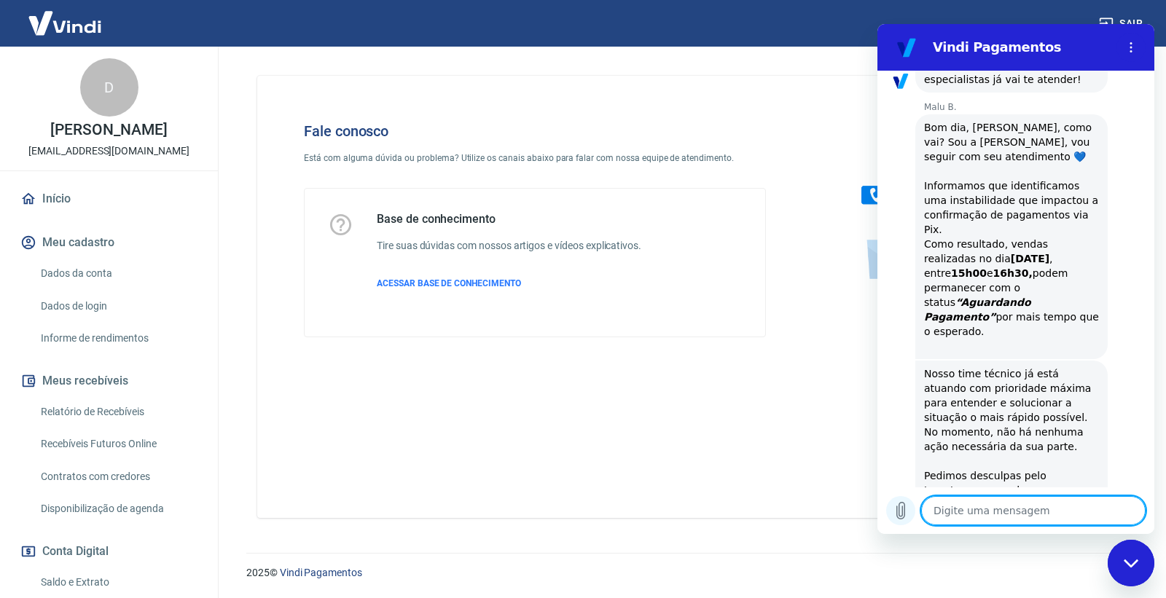
click at [900, 508] on icon "Carregar arquivo" at bounding box center [900, 510] width 17 height 17
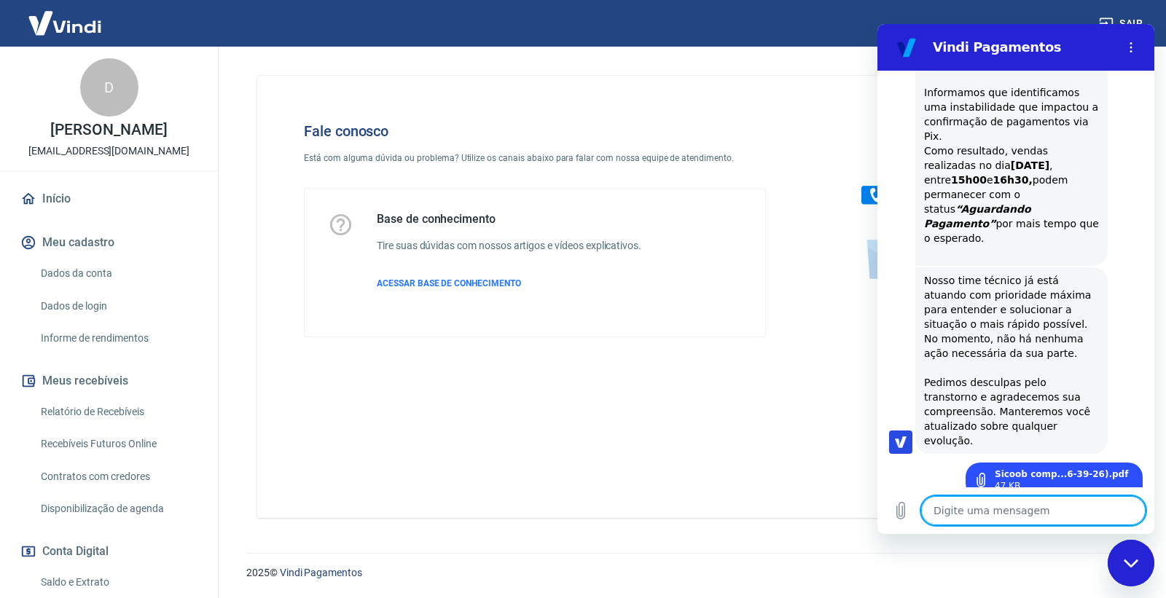
type textarea "x"
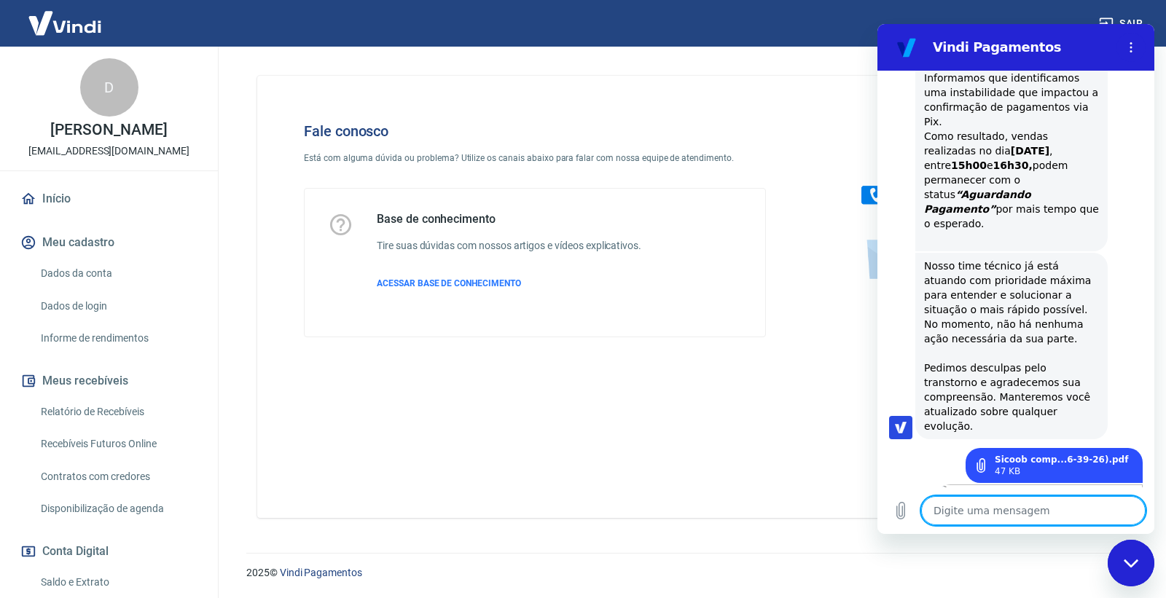
scroll to position [1746, 0]
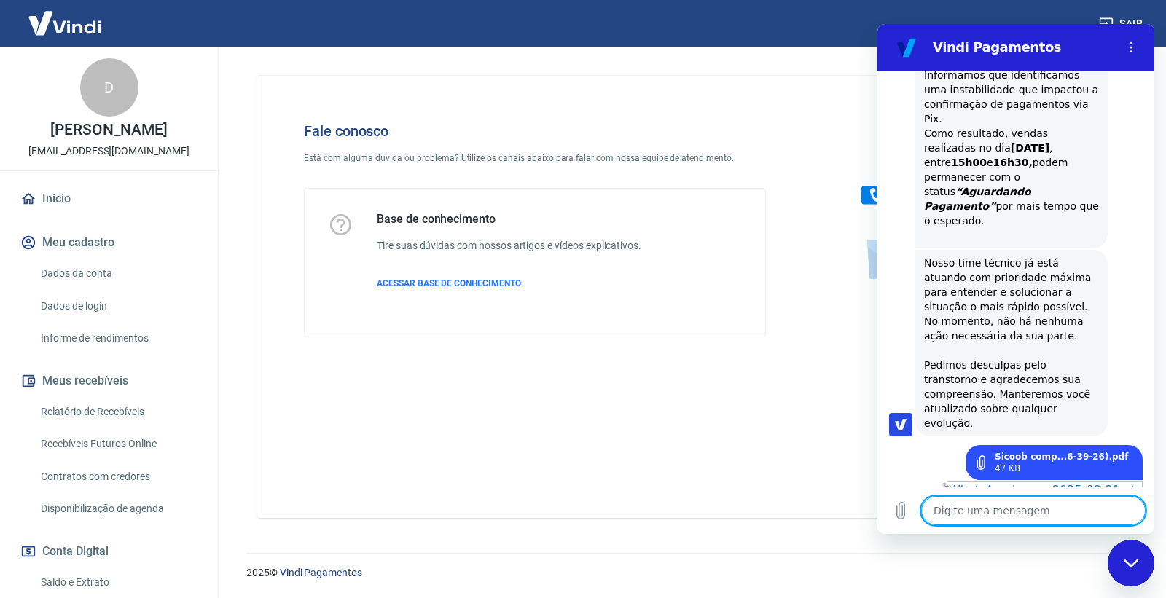
click at [1014, 516] on textarea at bounding box center [1033, 510] width 224 height 29
type textarea "S"
type textarea "x"
type textarea "Se"
type textarea "x"
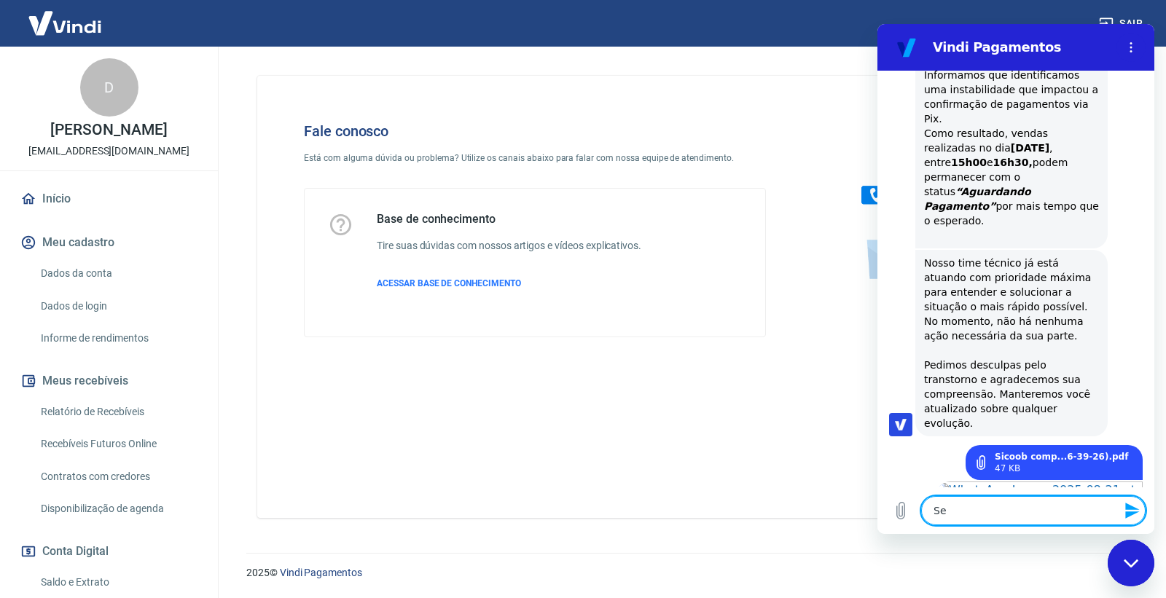
type textarea "Seg"
type textarea "x"
type textarea "Segu"
type textarea "x"
type textarea "Segue"
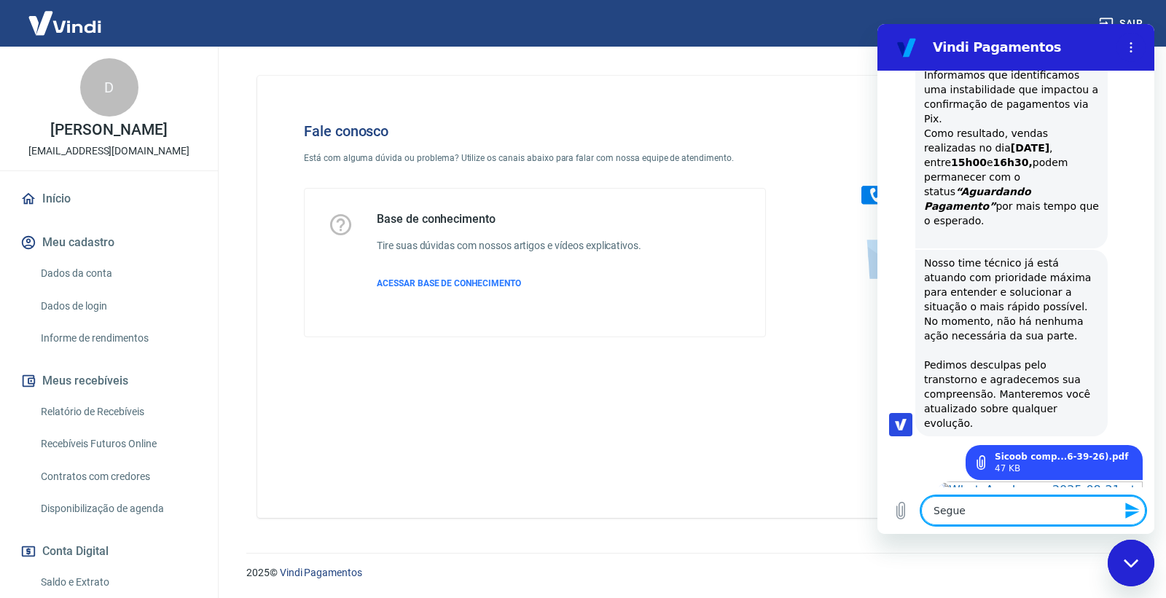
type textarea "x"
type textarea "Segue"
type textarea "x"
type textarea "Segue o"
type textarea "x"
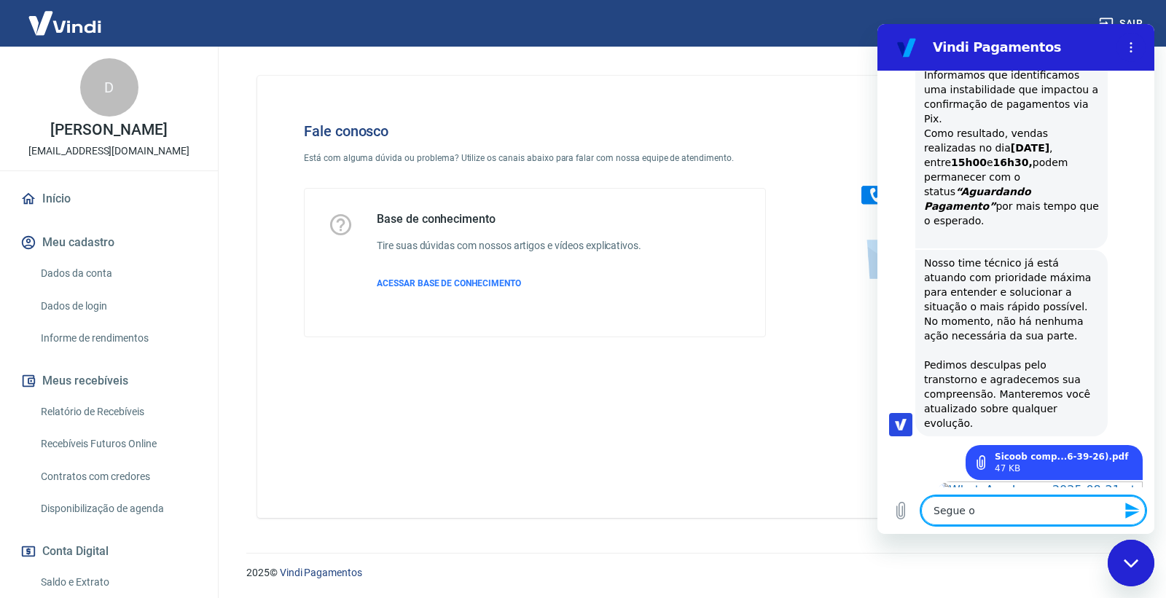
type textarea "Segue o"
type textarea "x"
type textarea "Segue o c"
type textarea "x"
type textarea "Segue o co"
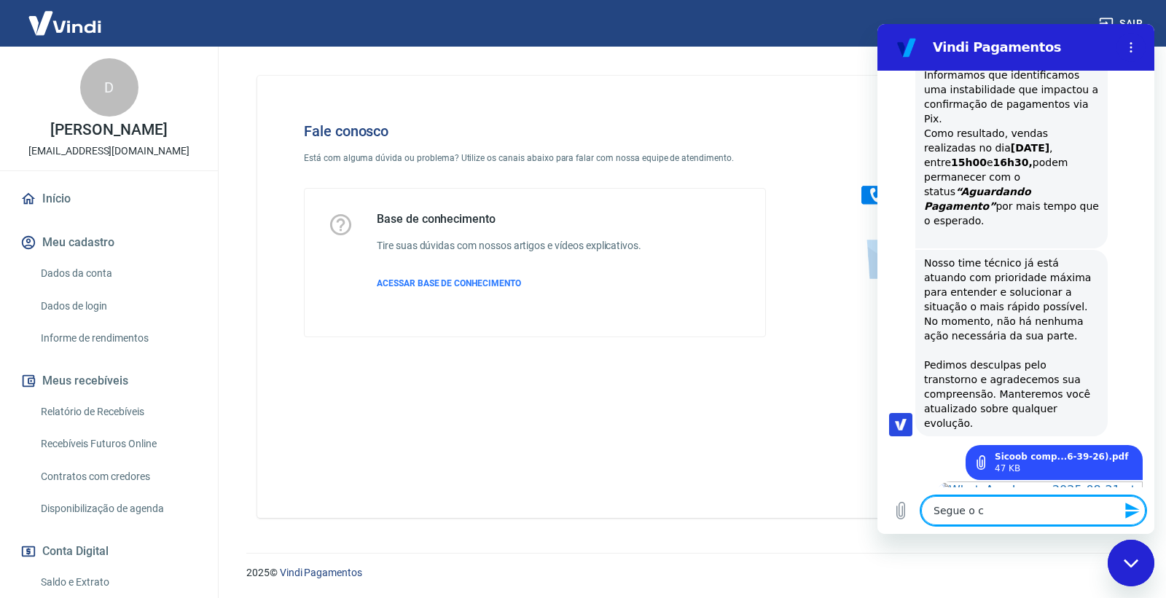
type textarea "x"
type textarea "Segue o com"
type textarea "x"
type textarea "Segue o comp"
type textarea "x"
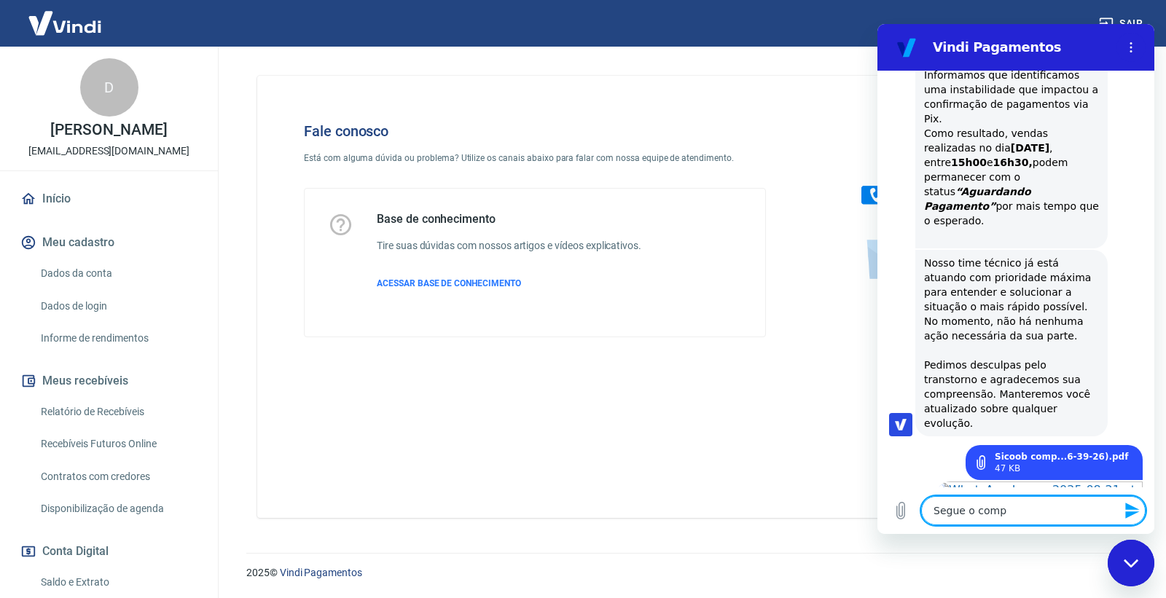
type textarea "Segue o compr"
type textarea "x"
type textarea "Segue o compro"
type textarea "x"
type textarea "Segue o comprov"
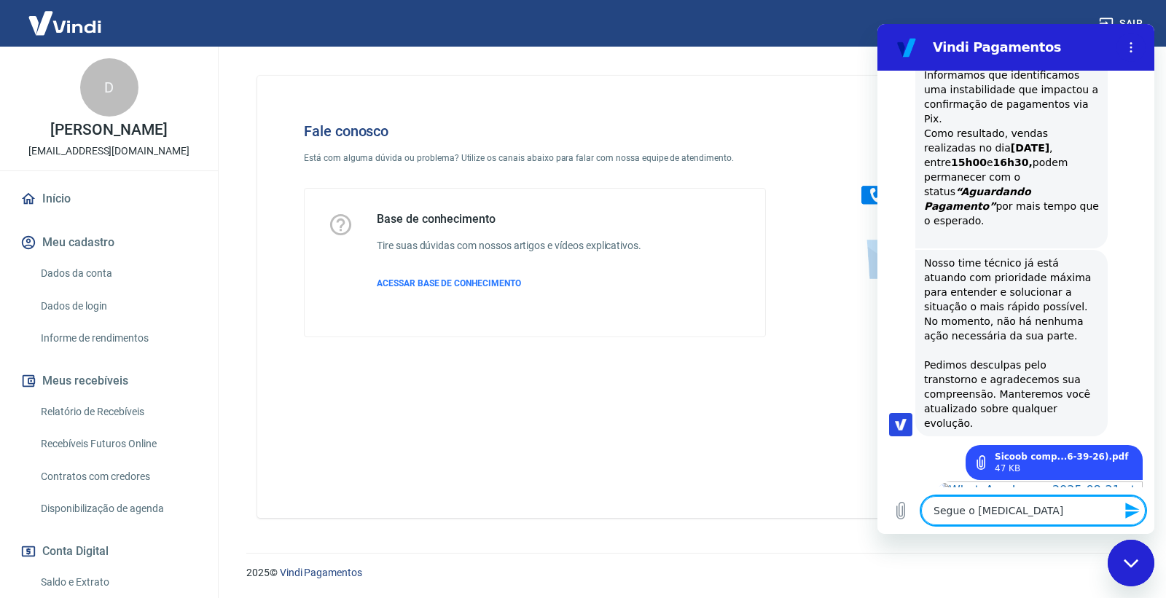
type textarea "x"
type textarea "Segue o comprova"
type textarea "x"
type textarea "Segue o comprovan"
type textarea "x"
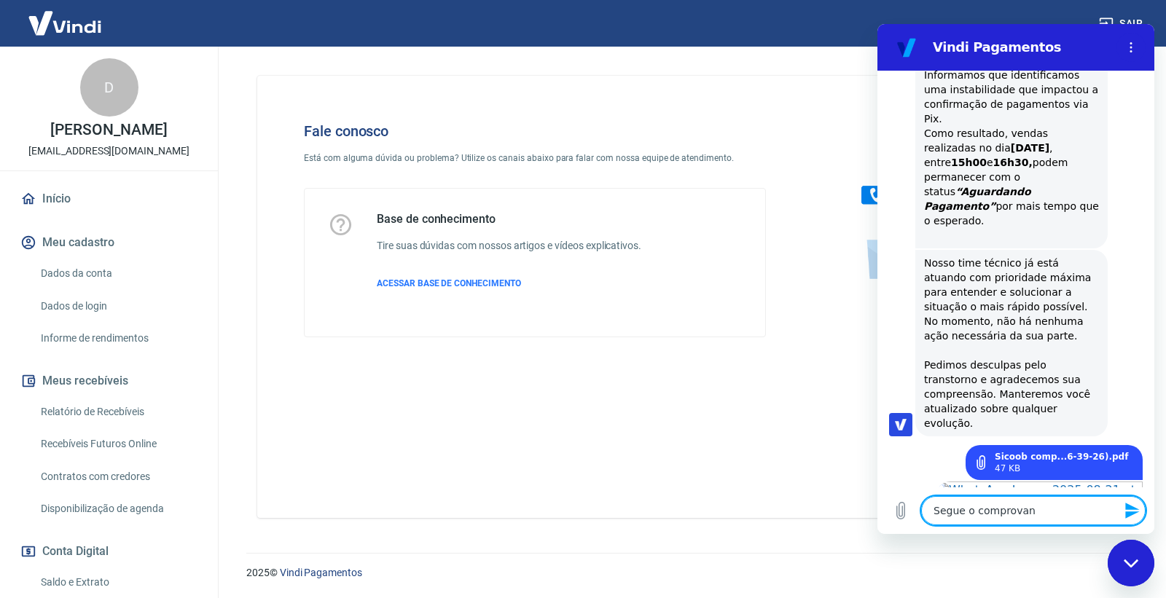
type textarea "Segue o comprovant"
type textarea "x"
type textarea "Segue o comprovante"
type textarea "x"
type textarea "Segue o comprovante"
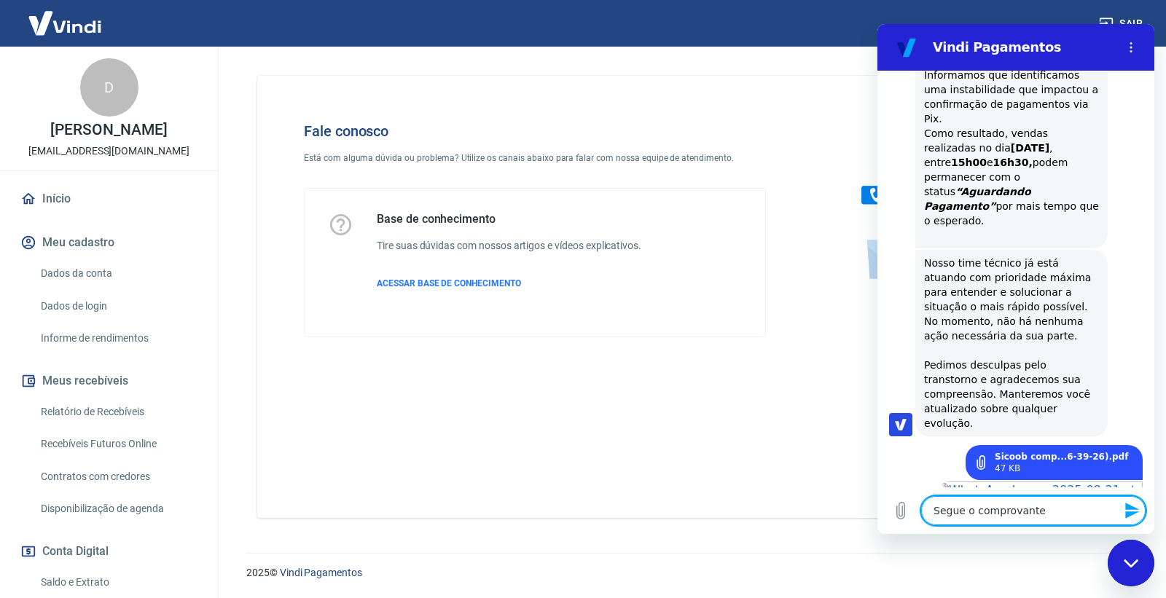
type textarea "x"
type textarea "Segue o comprovante d"
type textarea "x"
type textarea "Segue o comprovante de"
type textarea "x"
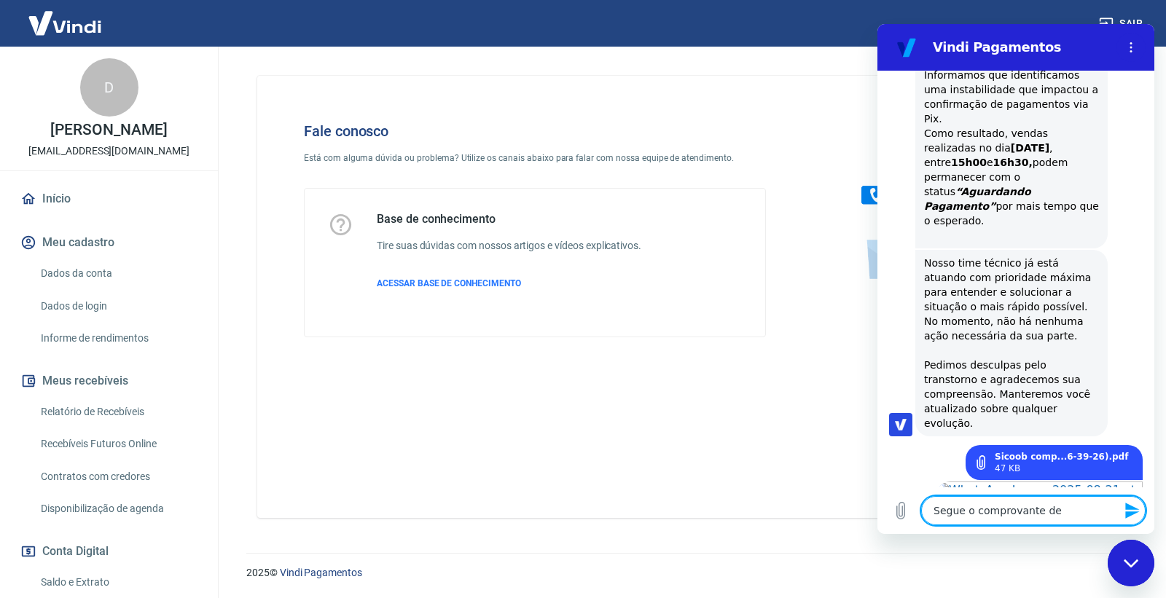
type textarea "Segue o comprovante de"
type textarea "x"
type textarea "Segue o comprovante de p"
type textarea "x"
type textarea "Segue o comprovante de pa"
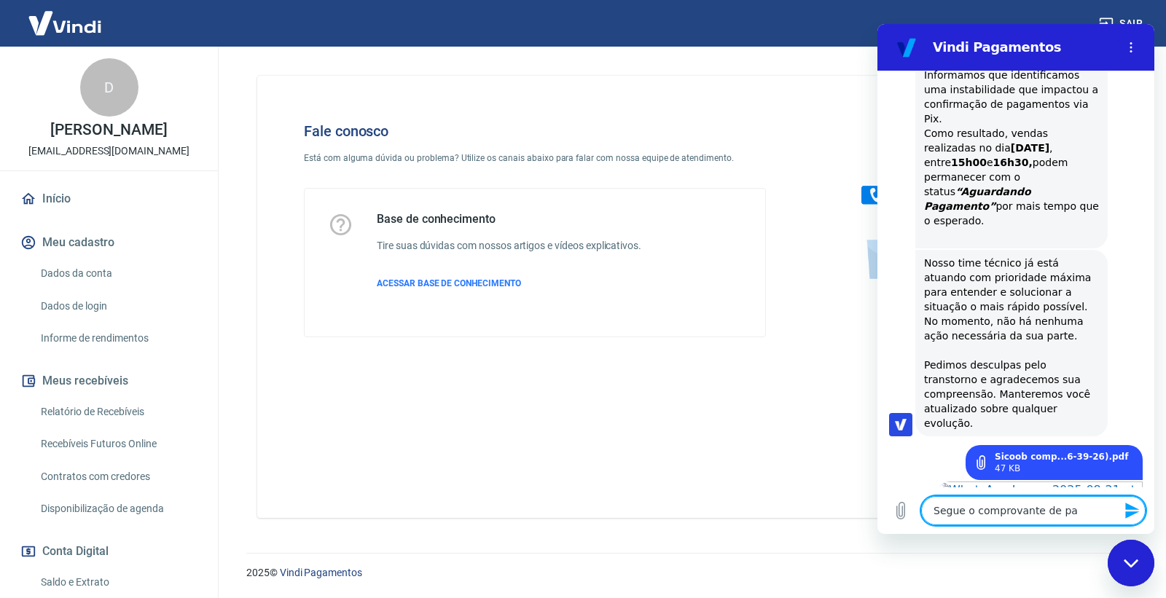
type textarea "x"
type textarea "Segue o comprovante de pag"
type textarea "x"
type textarea "Segue o comprovante de paga"
type textarea "x"
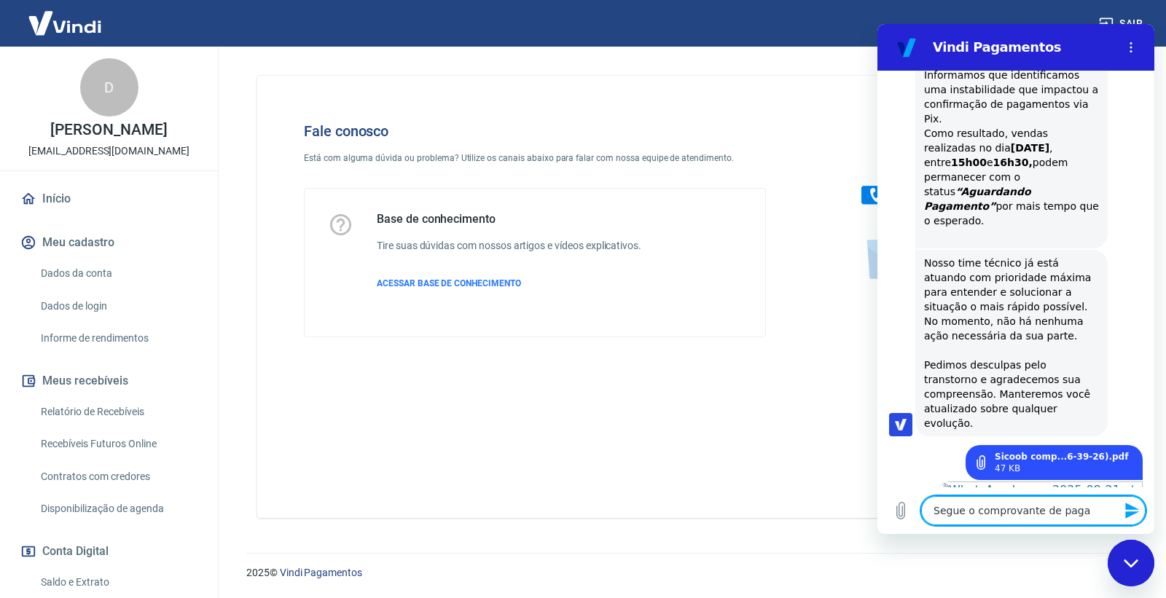
type textarea "Segue o comprovante de pagam"
type textarea "x"
type textarea "Segue o comprovante de pagame"
type textarea "x"
type textarea "Segue o comprovante de pagamen"
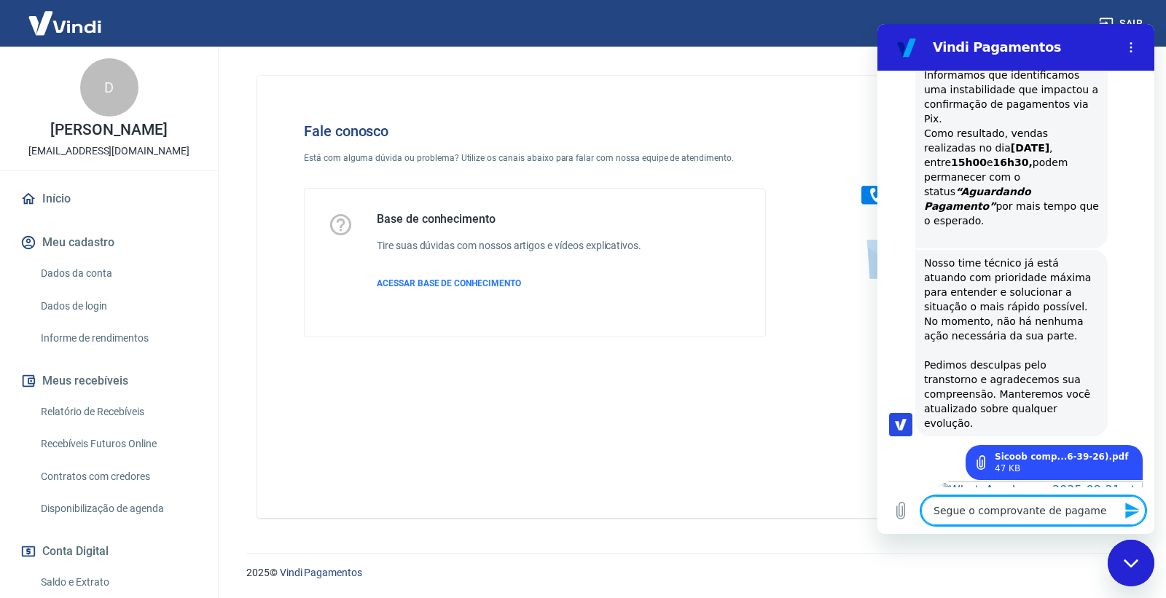
type textarea "x"
type textarea "Segue o comprovante de pagament"
type textarea "x"
type textarea "Segue o comprovante de pagamento"
type textarea "x"
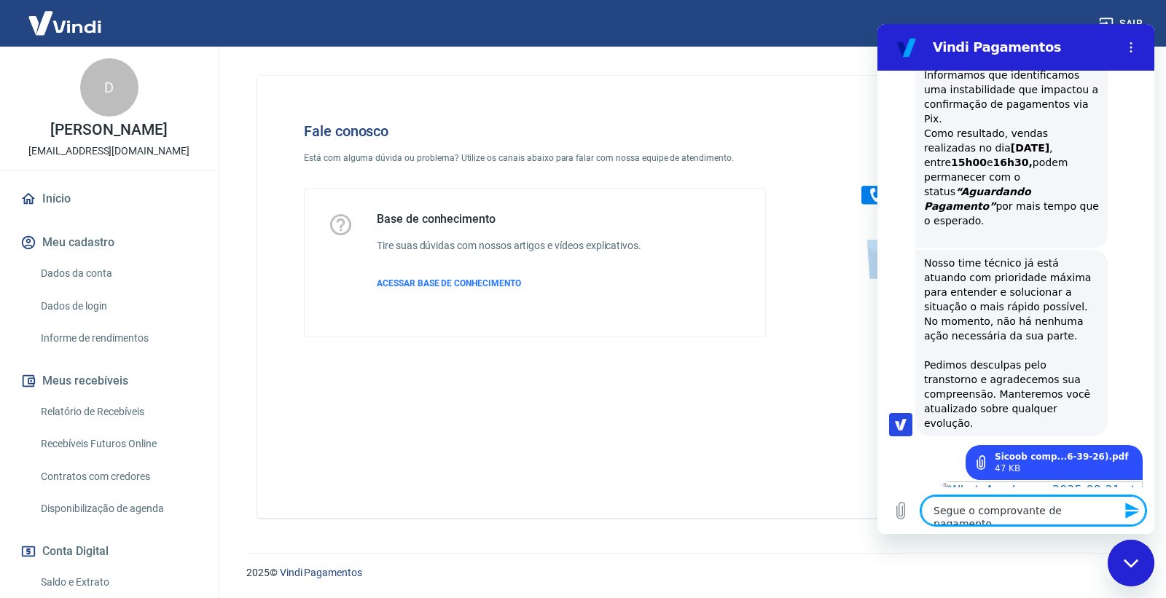
type textarea "Segue o comprovante de pagamento"
type textarea "x"
type textarea "Segue o comprovante de pagamento v"
type textarea "x"
type textarea "Segue o comprovante de pagamento vi"
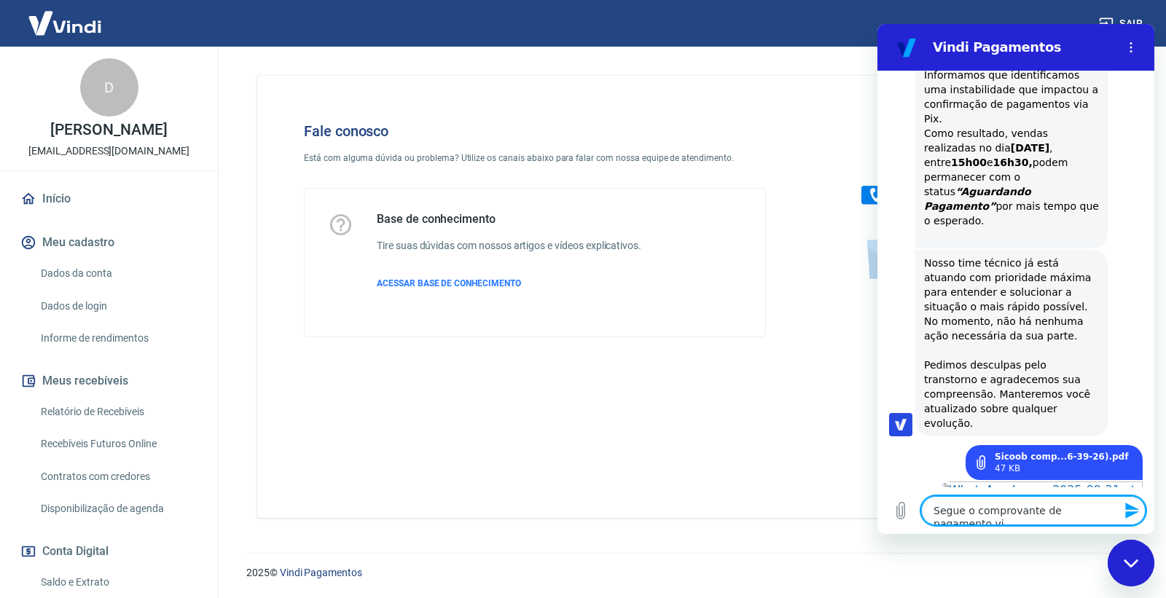
type textarea "x"
type textarea "Segue o comprovante de pagamento via"
type textarea "x"
type textarea "Segue o comprovante de pagamento via"
type textarea "x"
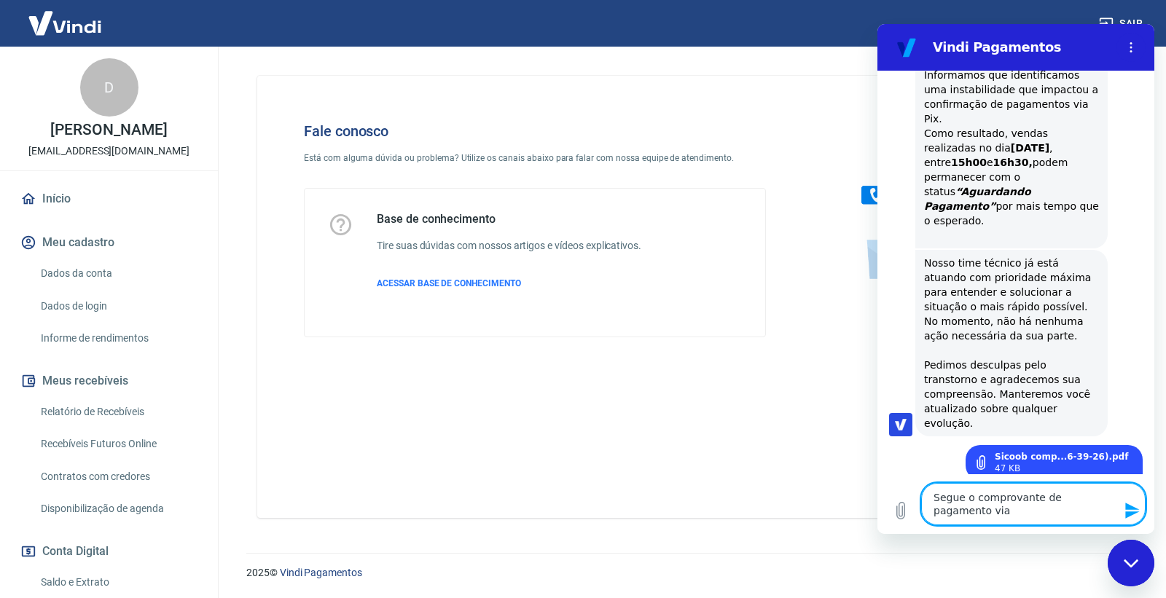
type textarea "Segue o comprovante de pagamento via P"
type textarea "x"
type textarea "Segue o comprovante de pagamento via PI"
type textarea "x"
type textarea "Segue o comprovante de pagamento via PIX"
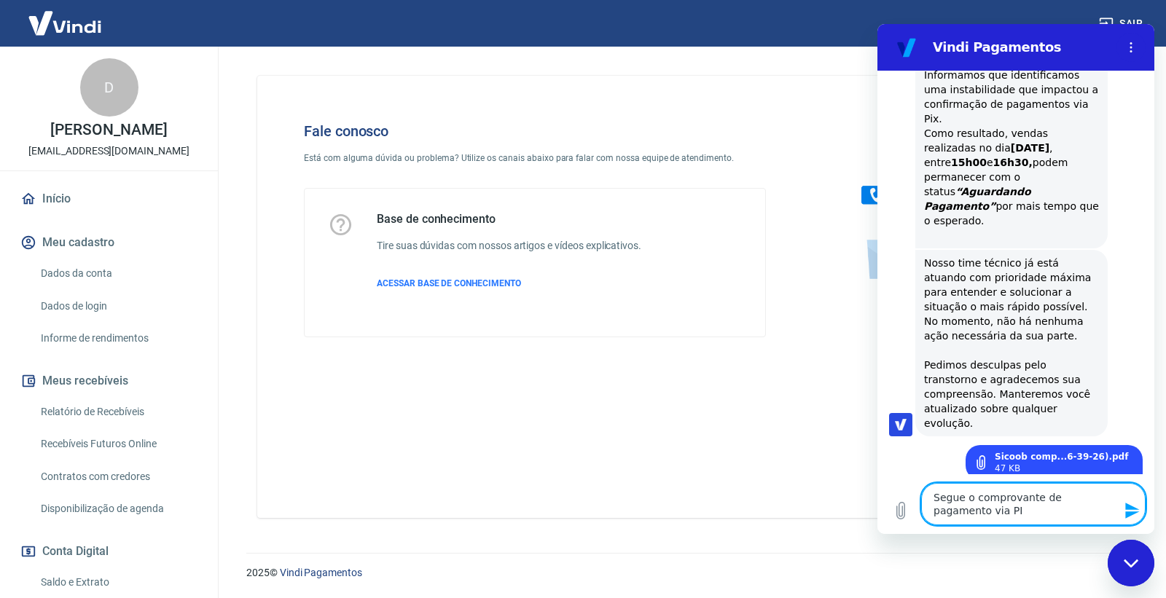
type textarea "x"
type textarea "Segue o comprovante de pagamento via PIX"
click at [1048, 538] on icon "Fechar janela de mensagens" at bounding box center [1131, 563] width 15 height 9
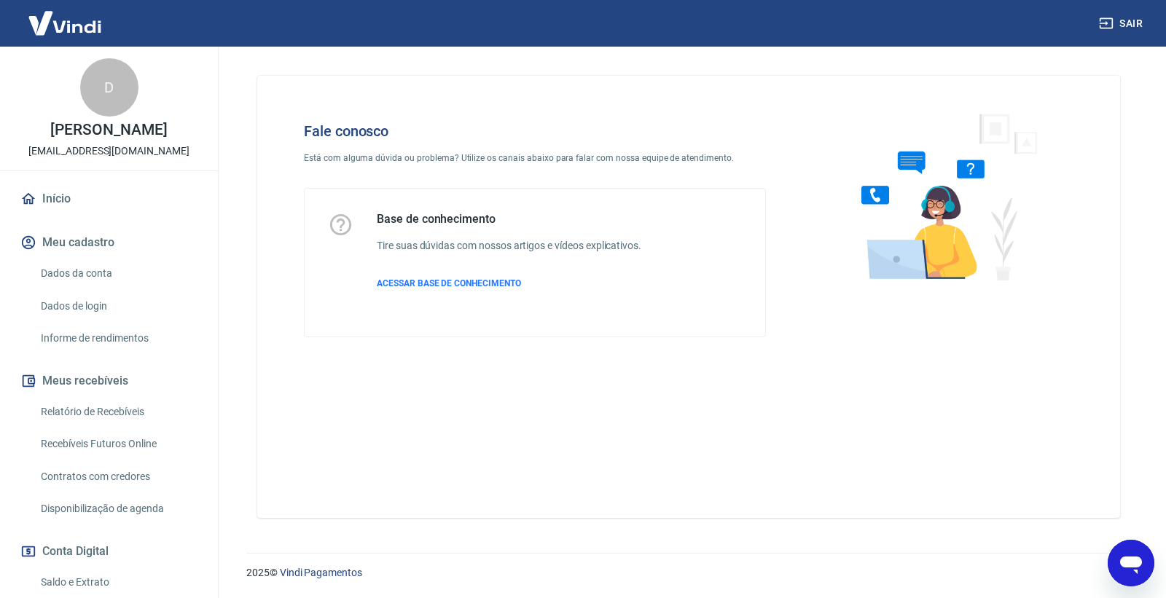
click at [1048, 538] on icon "Abrir janela de mensagens" at bounding box center [1131, 563] width 26 height 26
type textarea "x"
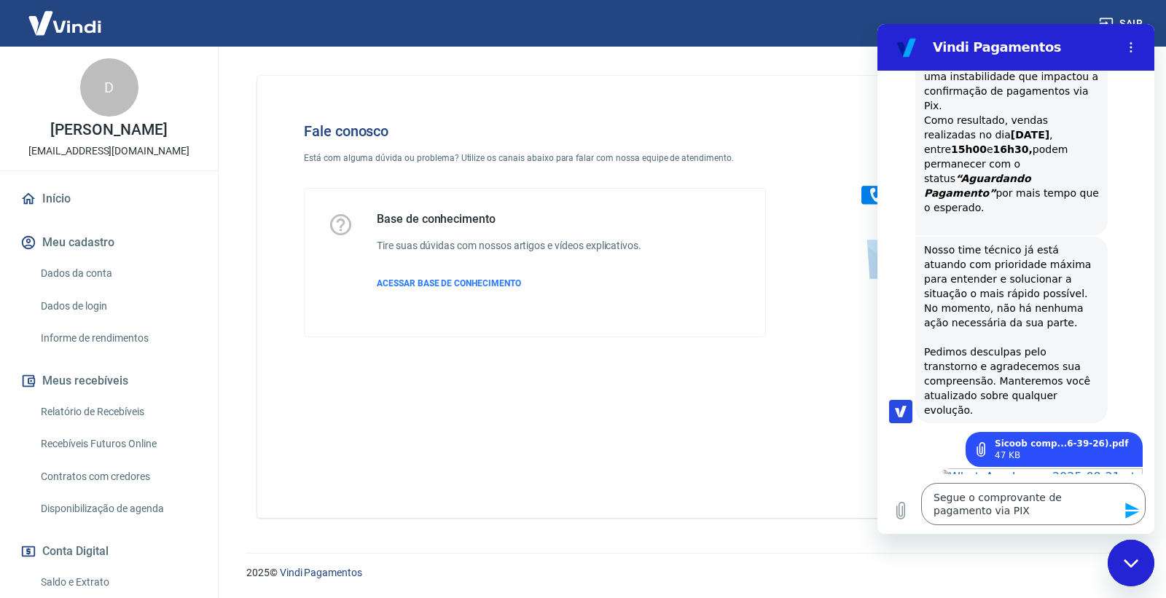
click at [1048, 508] on icon "Enviar mensagem" at bounding box center [1132, 510] width 17 height 17
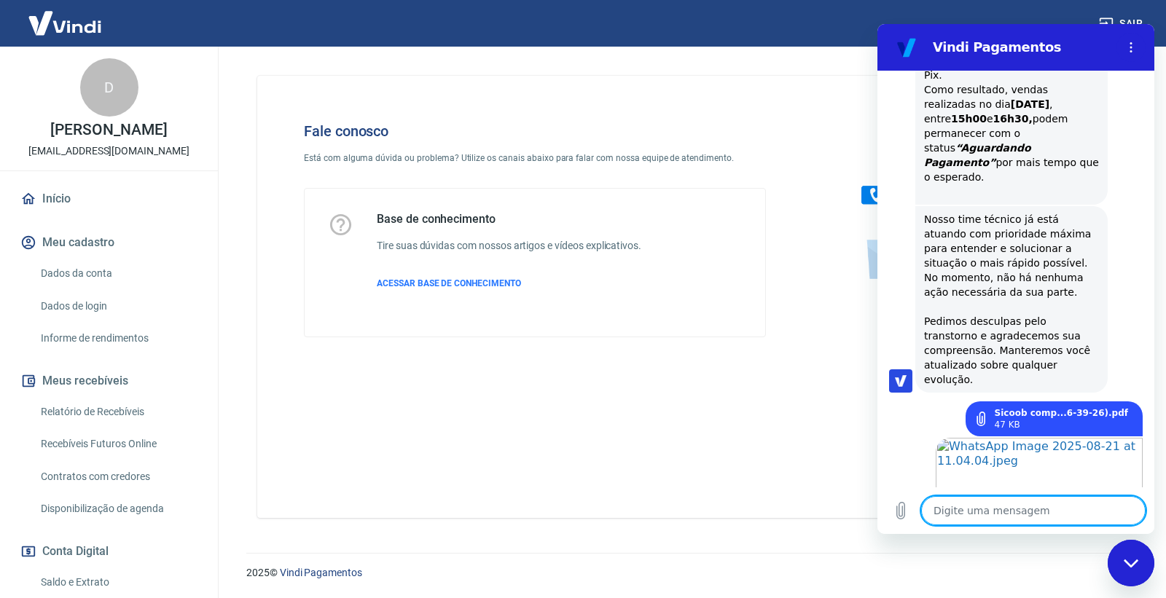
type textarea "x"
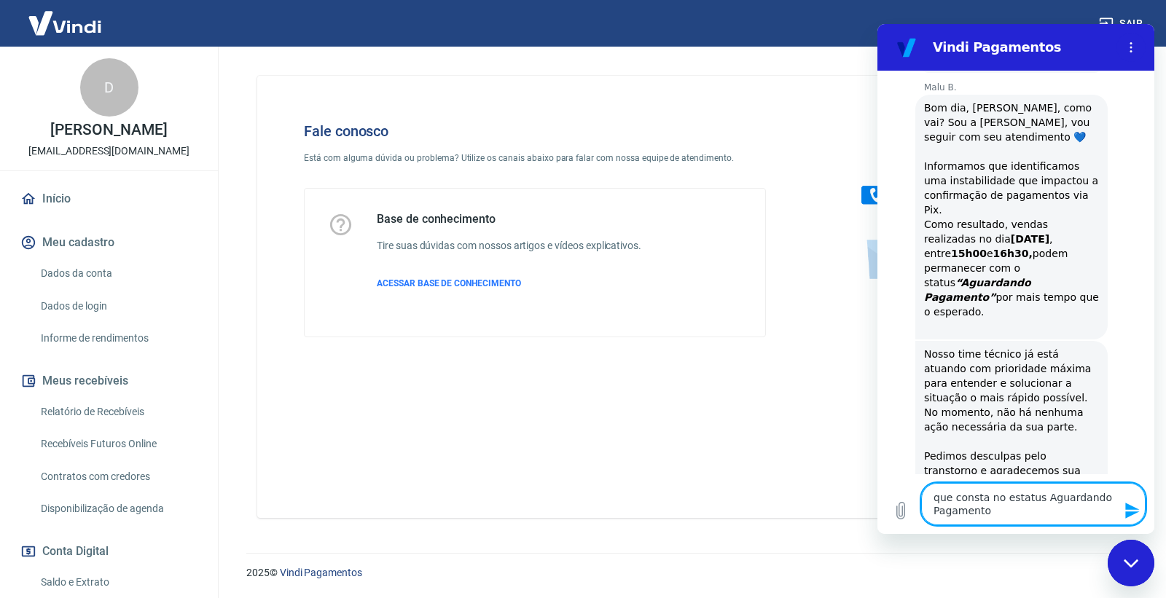
scroll to position [1626, 0]
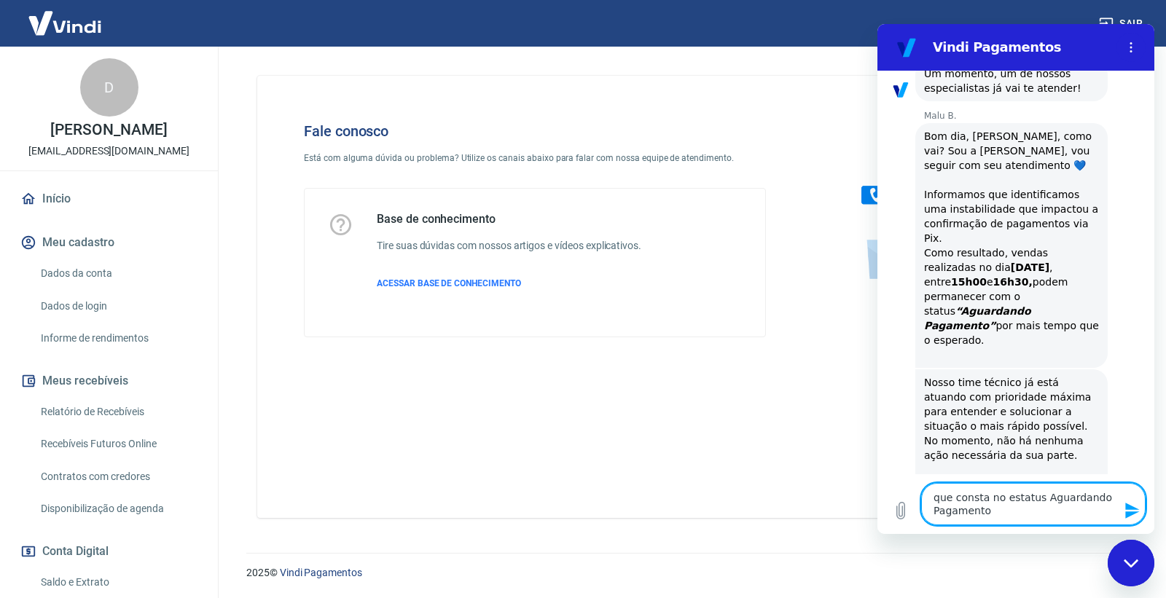
drag, startPoint x: 1012, startPoint y: 499, endPoint x: 1026, endPoint y: 504, distance: 14.8
click at [1026, 504] on textarea "que consta no estatus Aguardando Pagamento" at bounding box center [1033, 504] width 224 height 42
click at [1005, 500] on textarea "que consta no estatus Aguardando Pagamento" at bounding box center [1033, 504] width 224 height 42
click at [1047, 498] on textarea "que consta no status Aguardando Pagamento" at bounding box center [1033, 504] width 224 height 42
click at [1032, 497] on textarea "que consta no status Aguardando Pagamento" at bounding box center [1033, 504] width 224 height 42
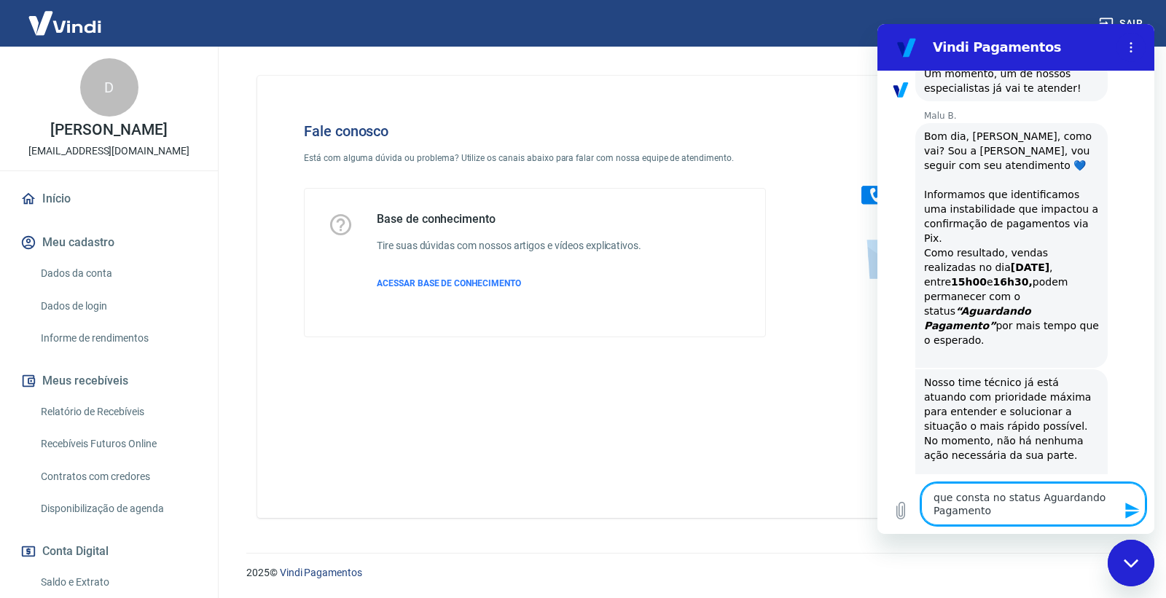
click at [1029, 495] on textarea "que consta no status Aguardando Pagamento" at bounding box center [1033, 504] width 224 height 42
click at [985, 515] on textarea "que consta no status "Aguardando Pagamento" at bounding box center [1033, 504] width 224 height 42
click at [1048, 509] on icon "Enviar mensagem" at bounding box center [1132, 510] width 17 height 17
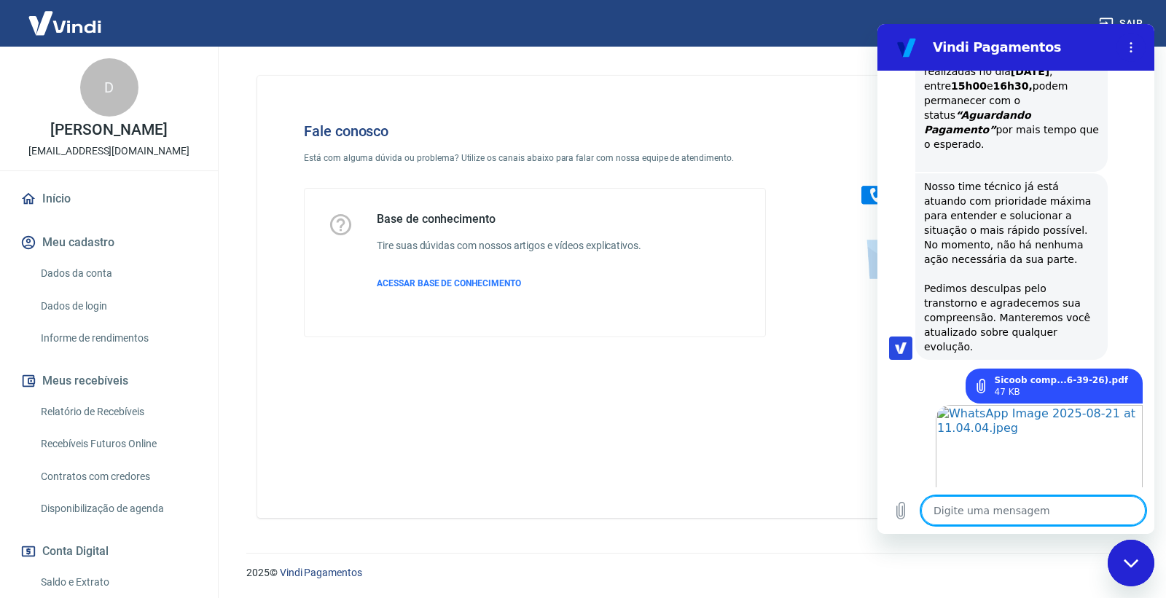
scroll to position [1830, 0]
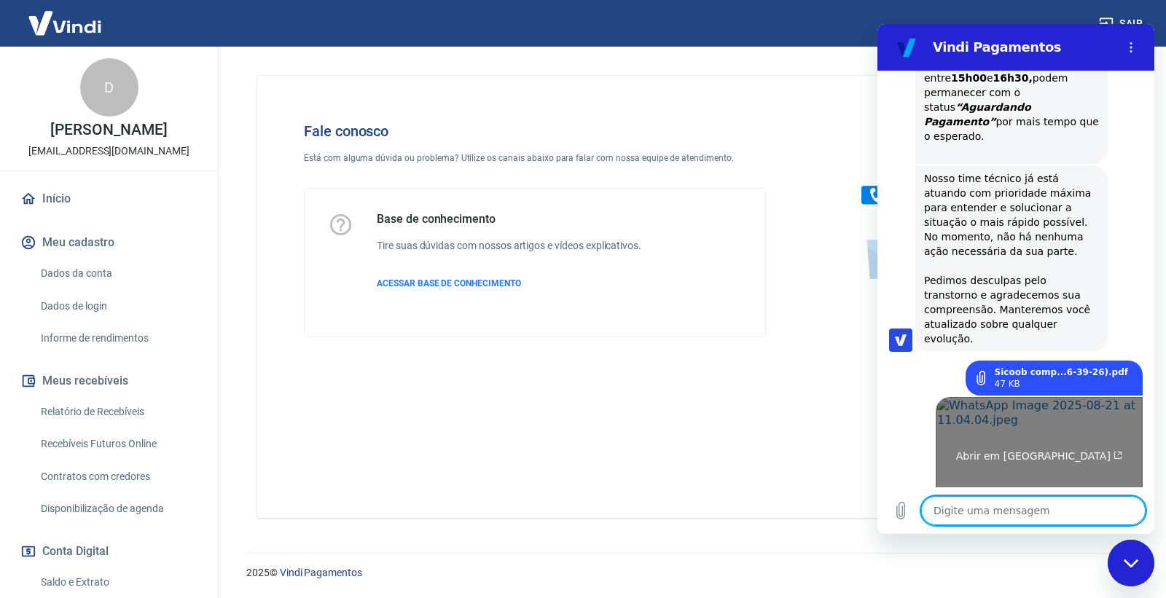
click at [1038, 397] on link "Abrir em nova aba" at bounding box center [1039, 450] width 207 height 106
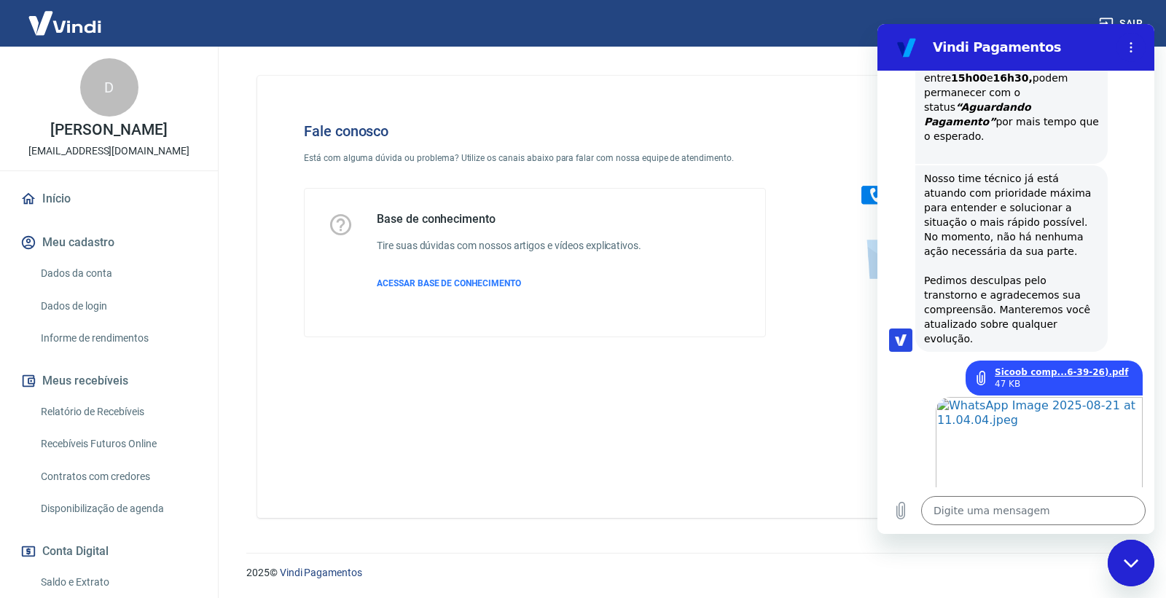
click at [1047, 366] on link "Sicoob comp...6-39-26).pdf" at bounding box center [1061, 372] width 133 height 12
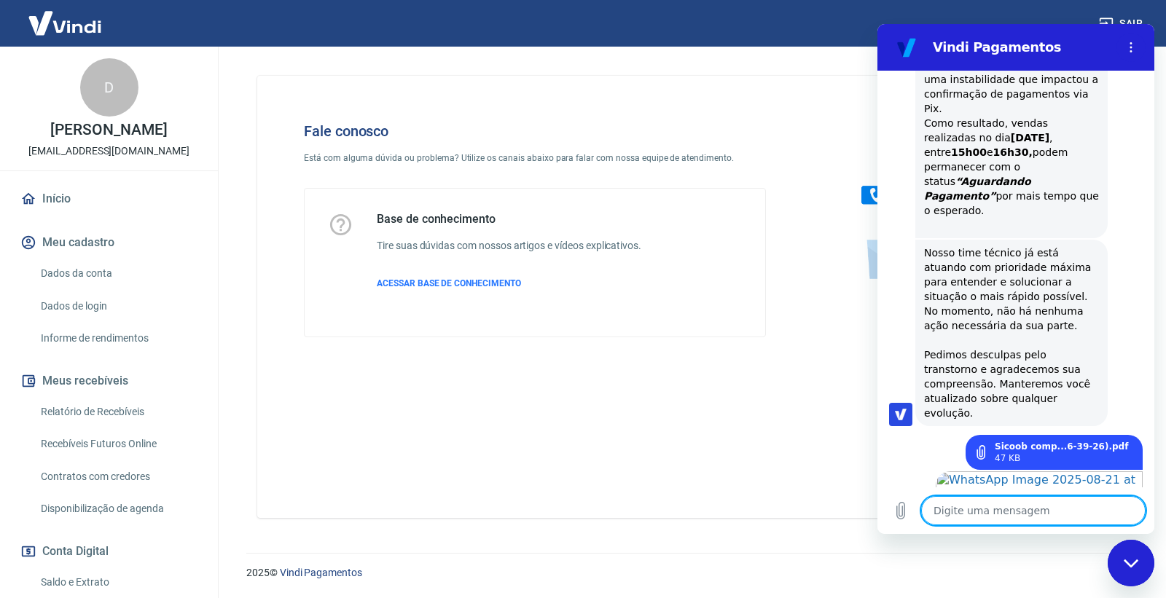
scroll to position [1950, 0]
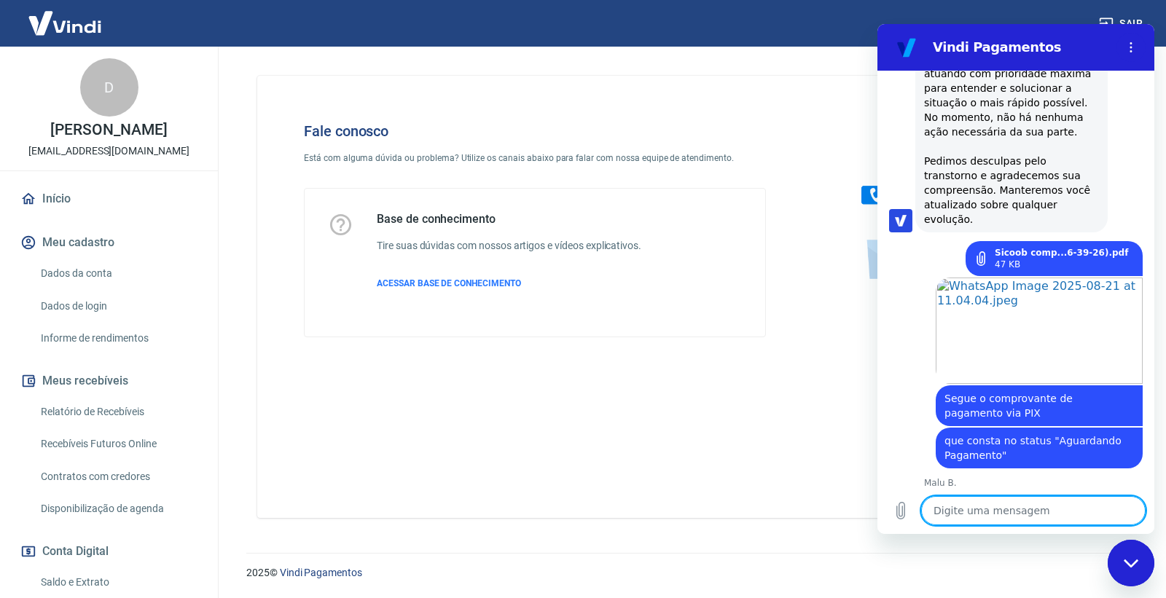
click at [1007, 516] on textarea at bounding box center [1033, 510] width 224 height 29
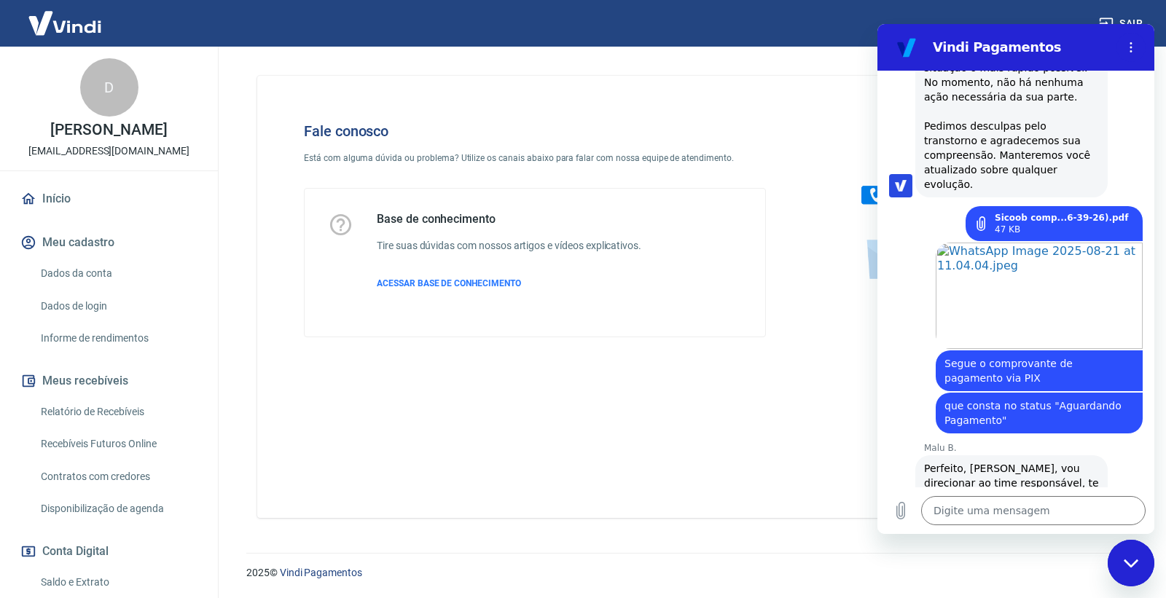
scroll to position [2026, 0]
